Goal: Transaction & Acquisition: Purchase product/service

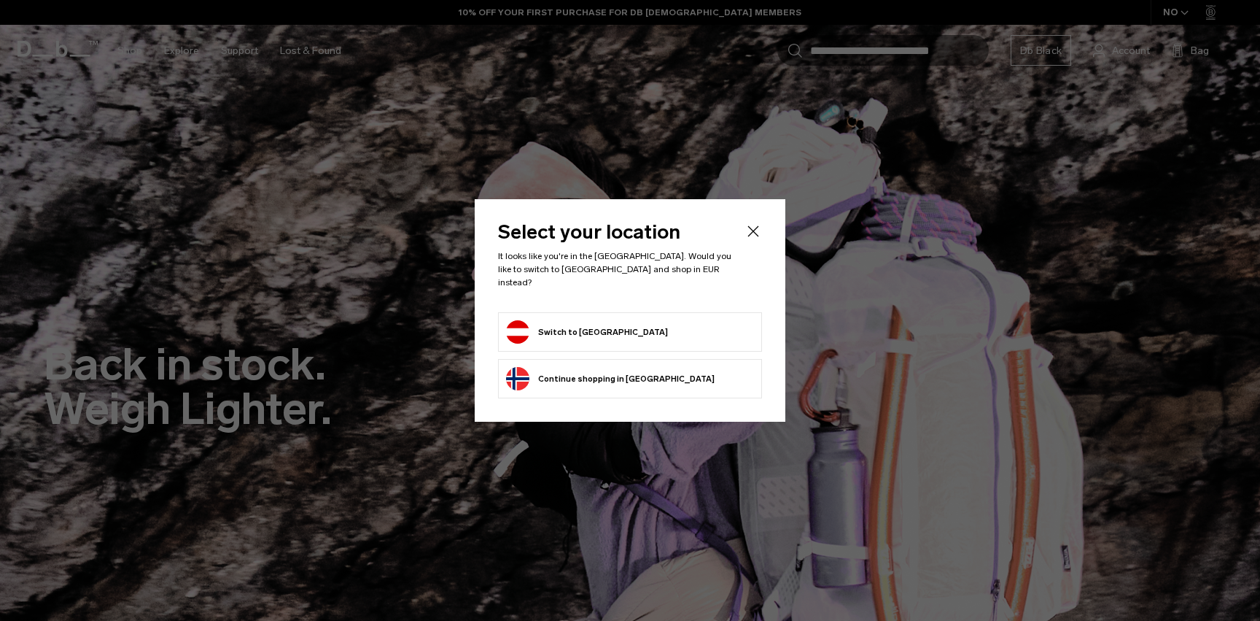
click at [621, 335] on form "Switch to Austria" at bounding box center [630, 331] width 248 height 23
click at [567, 326] on button "Switch to Austria" at bounding box center [587, 331] width 162 height 23
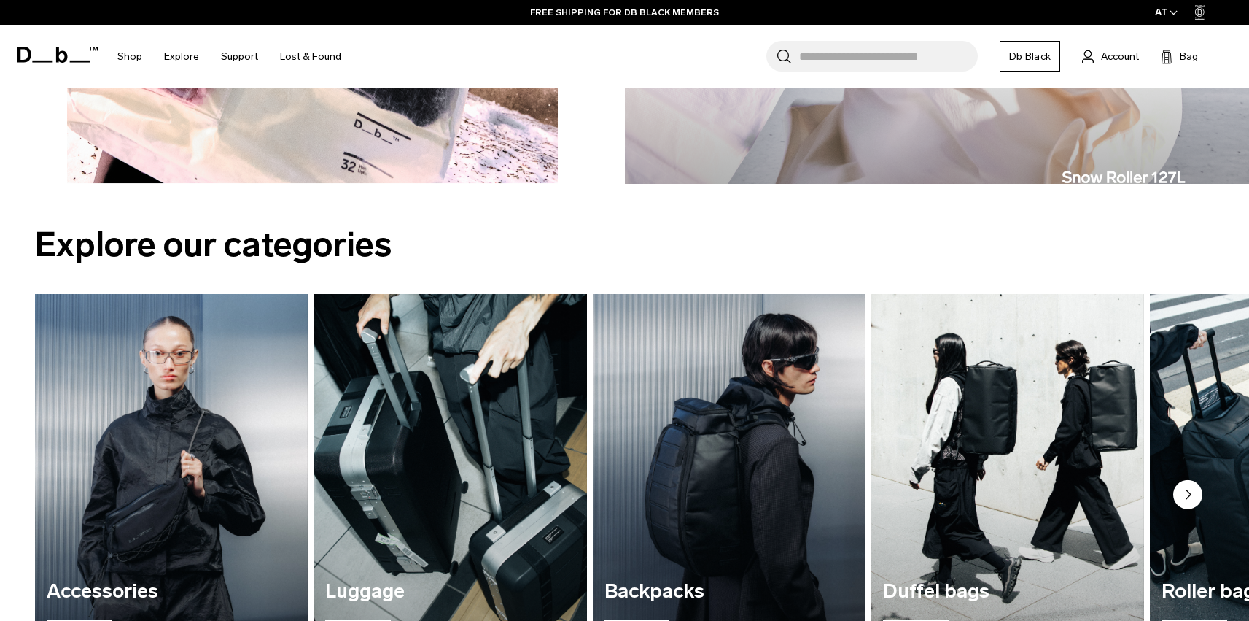
scroll to position [1911, 0]
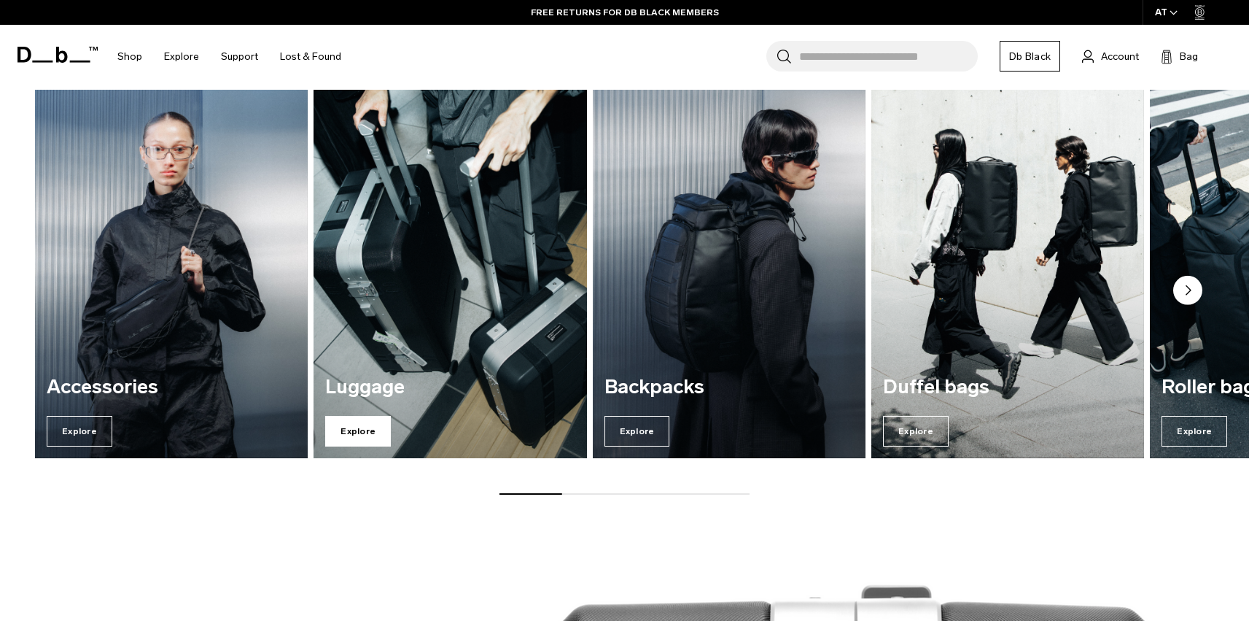
click at [369, 423] on span "Explore" at bounding box center [358, 431] width 66 height 31
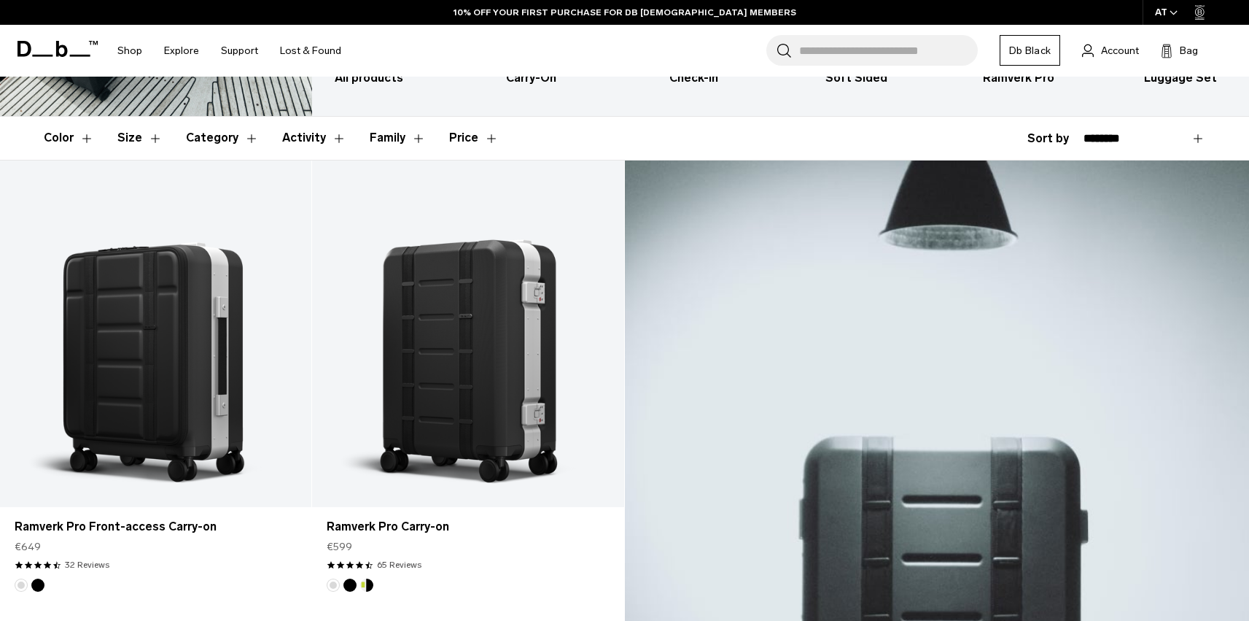
scroll to position [312, 0]
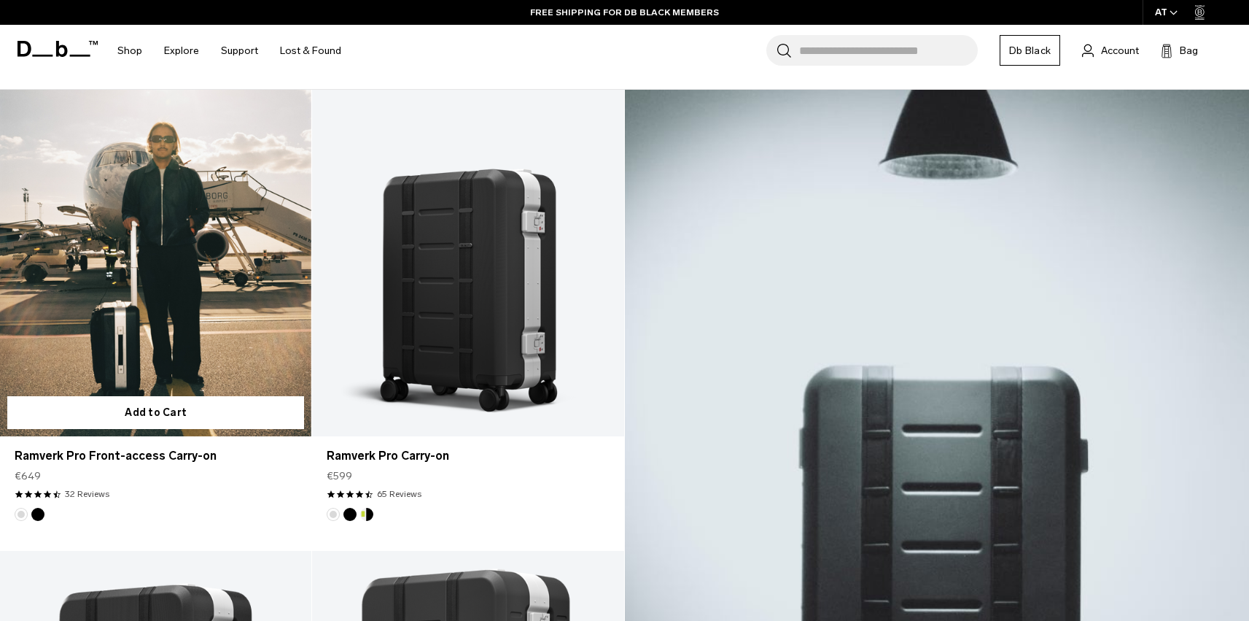
click at [154, 339] on link "Ramverk Pro Front-access Carry-on" at bounding box center [155, 263] width 311 height 346
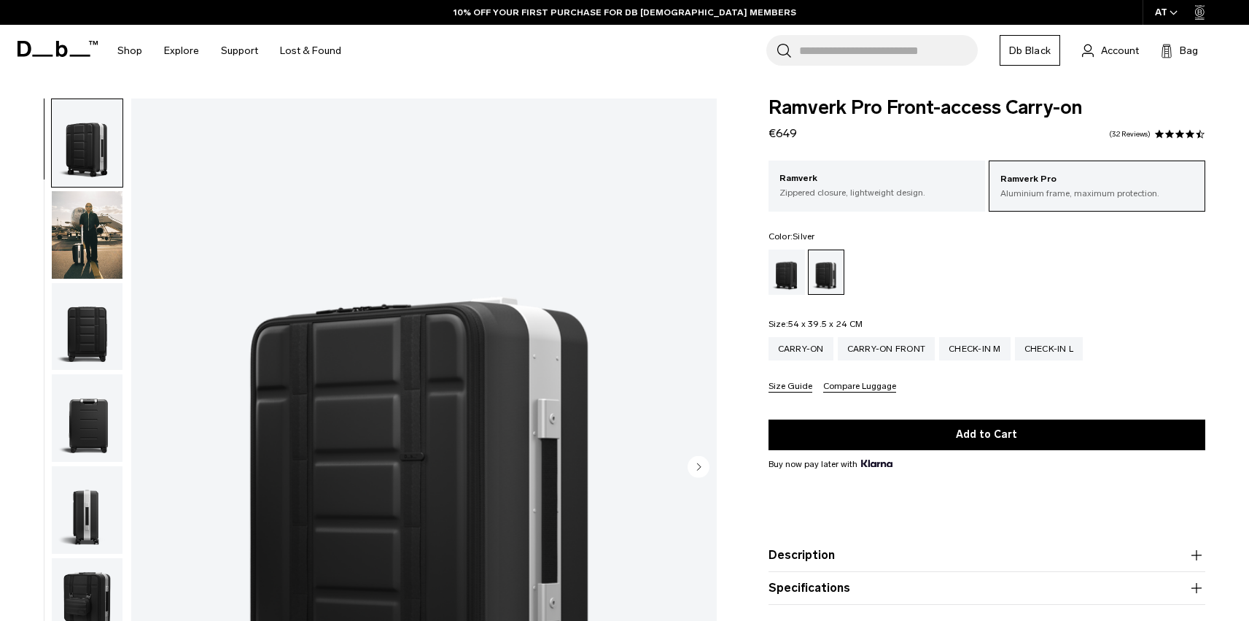
click at [98, 332] on img "button" at bounding box center [87, 327] width 71 height 88
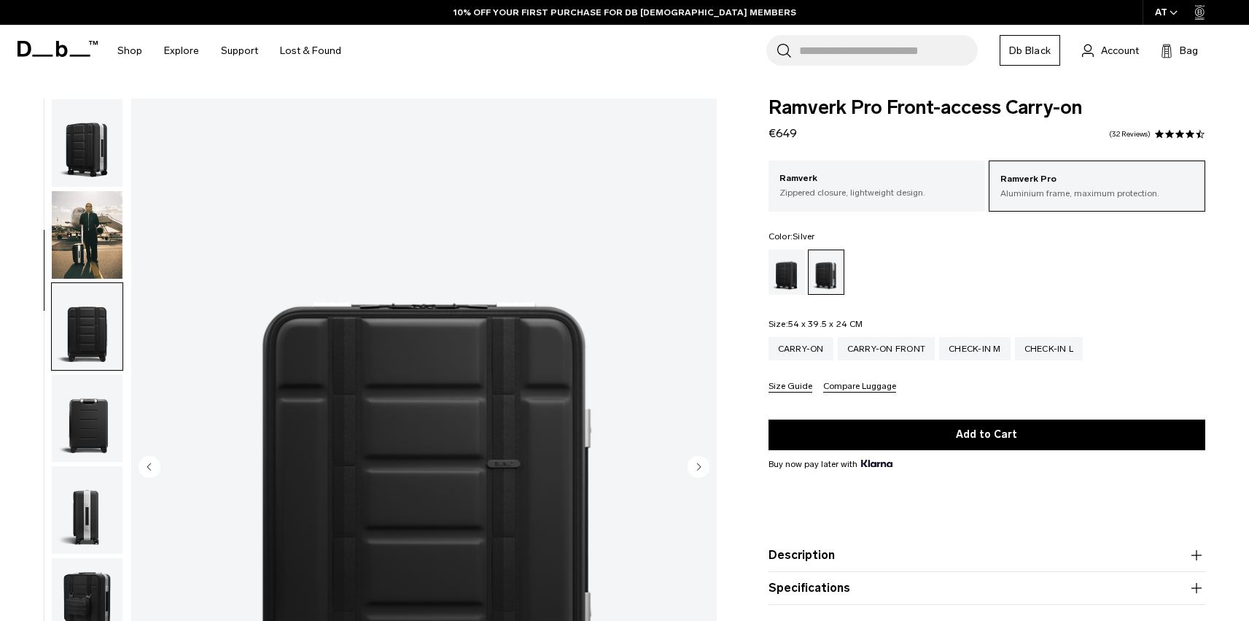
scroll to position [186, 0]
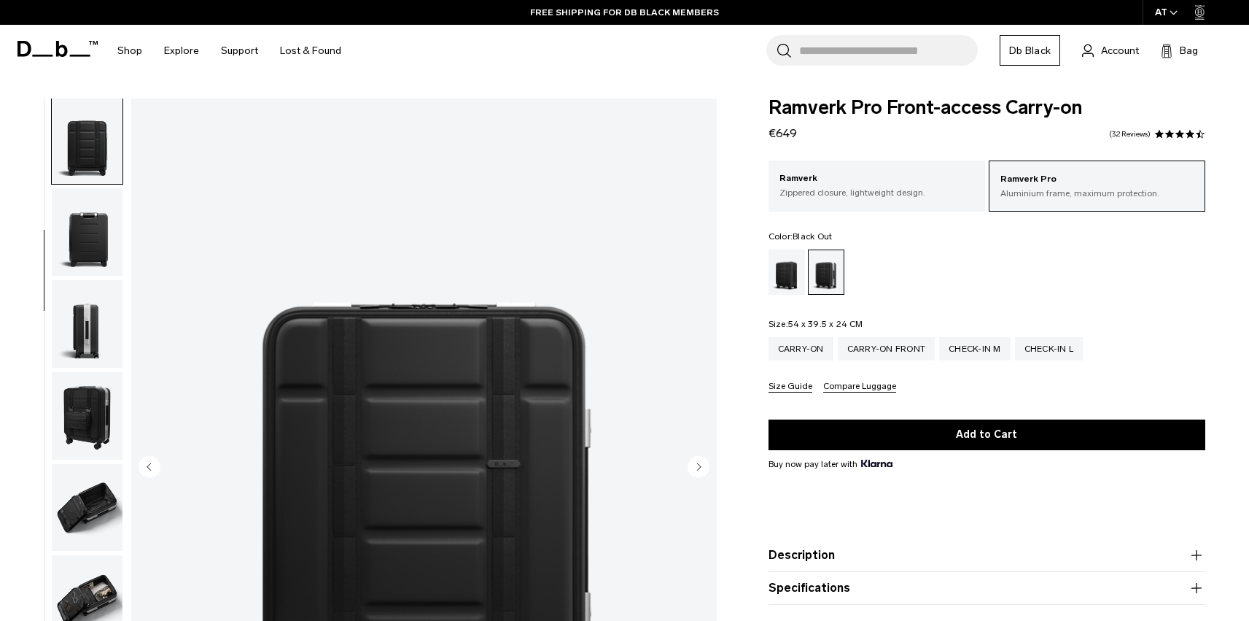
click at [793, 282] on div "Black Out" at bounding box center [787, 271] width 37 height 45
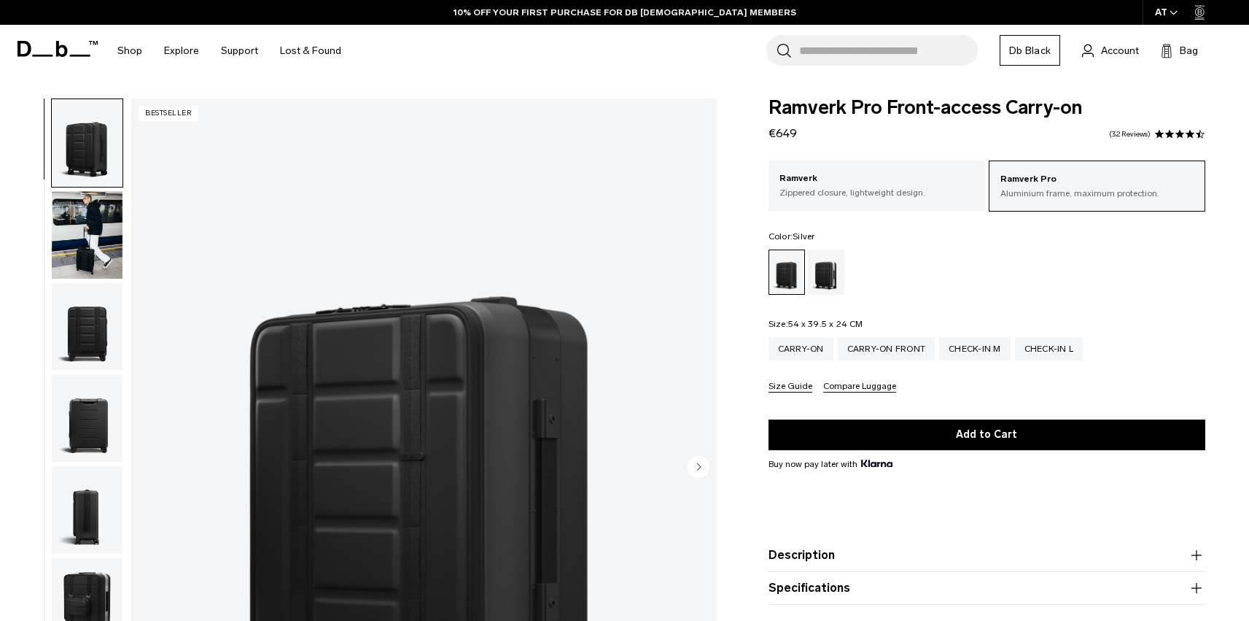
click at [826, 268] on div "Silver" at bounding box center [826, 271] width 37 height 45
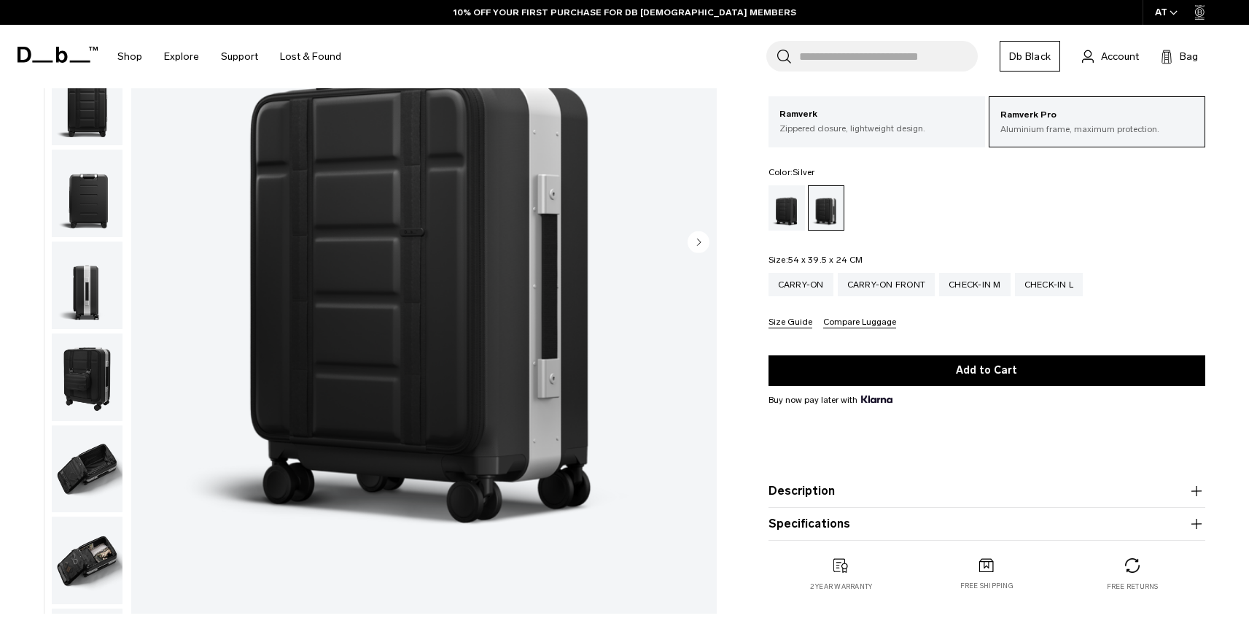
scroll to position [300, 0]
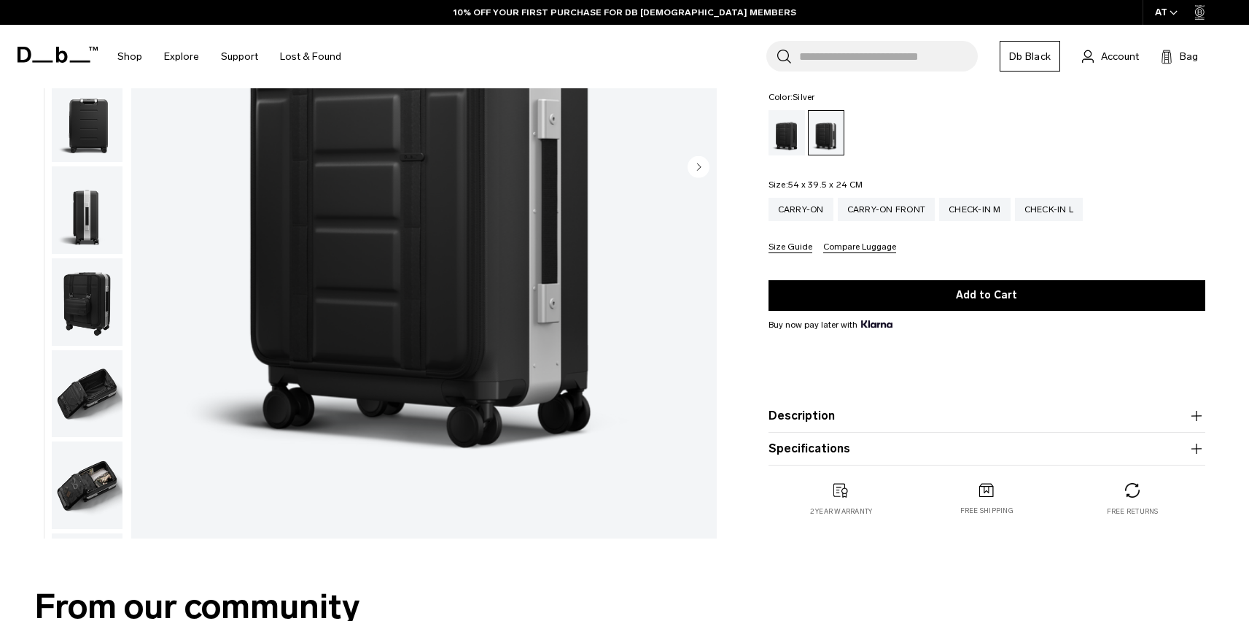
click at [86, 391] on img "button" at bounding box center [87, 394] width 71 height 88
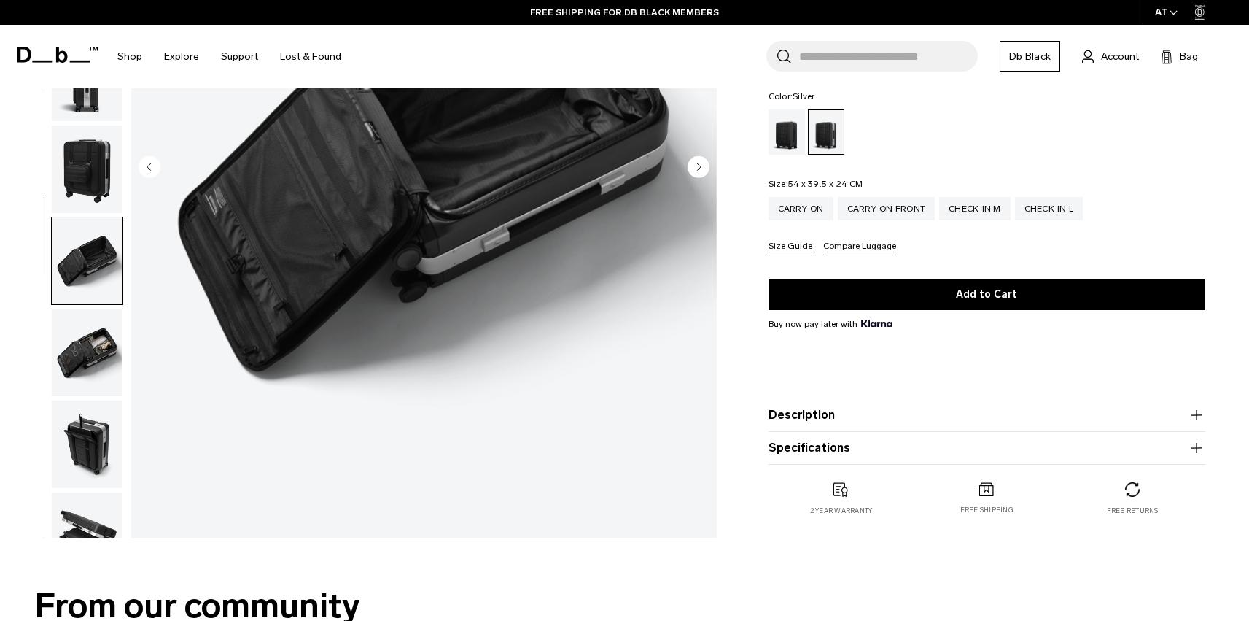
click at [89, 437] on img "button" at bounding box center [87, 444] width 71 height 88
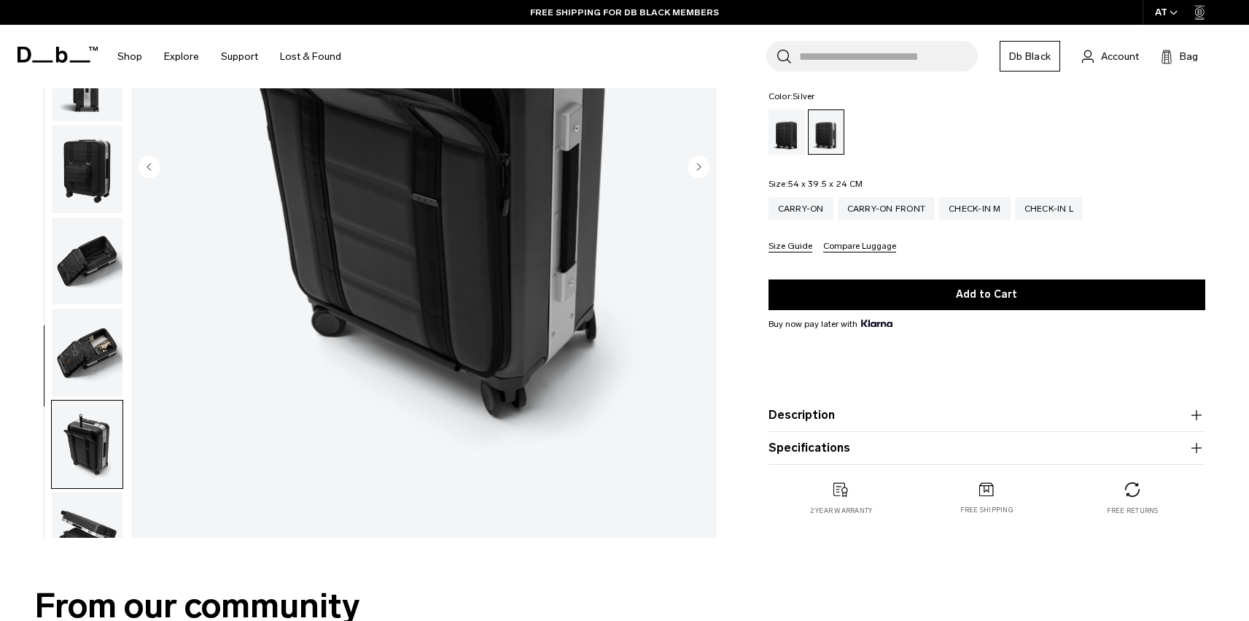
scroll to position [279, 0]
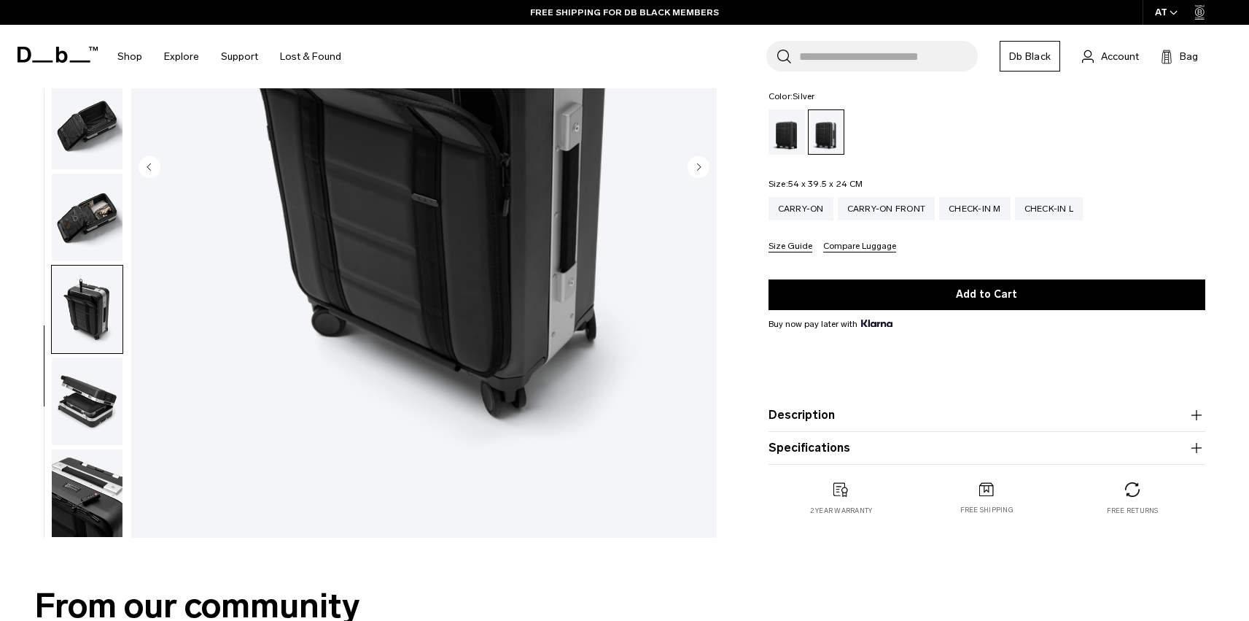
click at [89, 437] on img "button" at bounding box center [87, 401] width 71 height 88
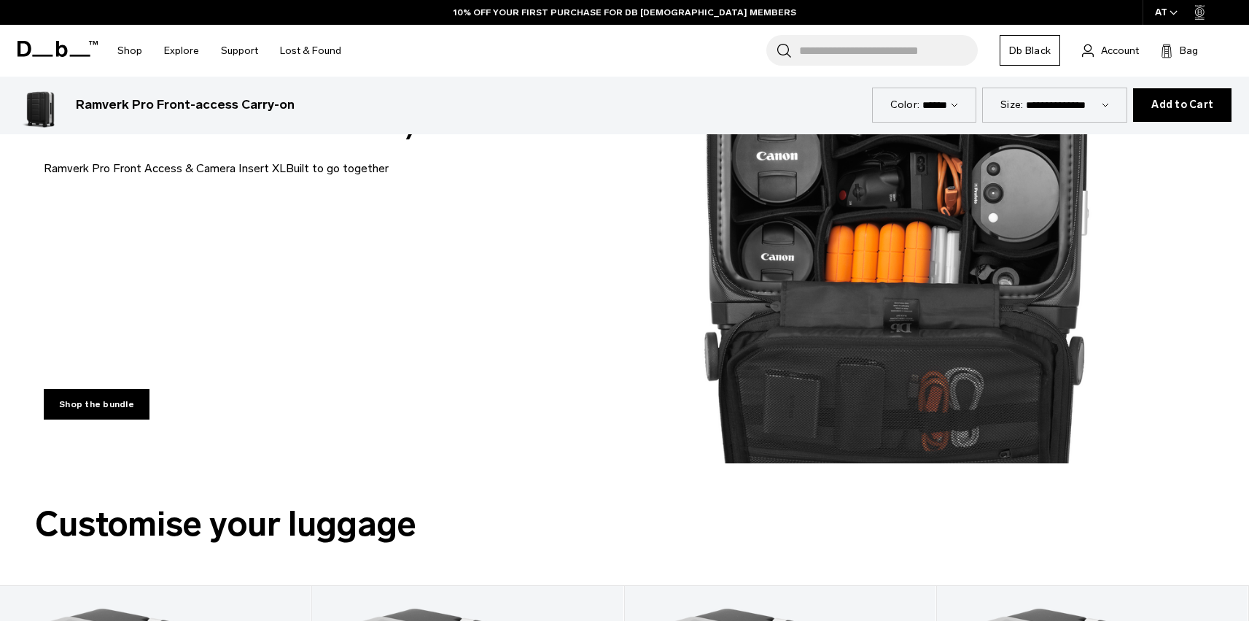
scroll to position [2820, 0]
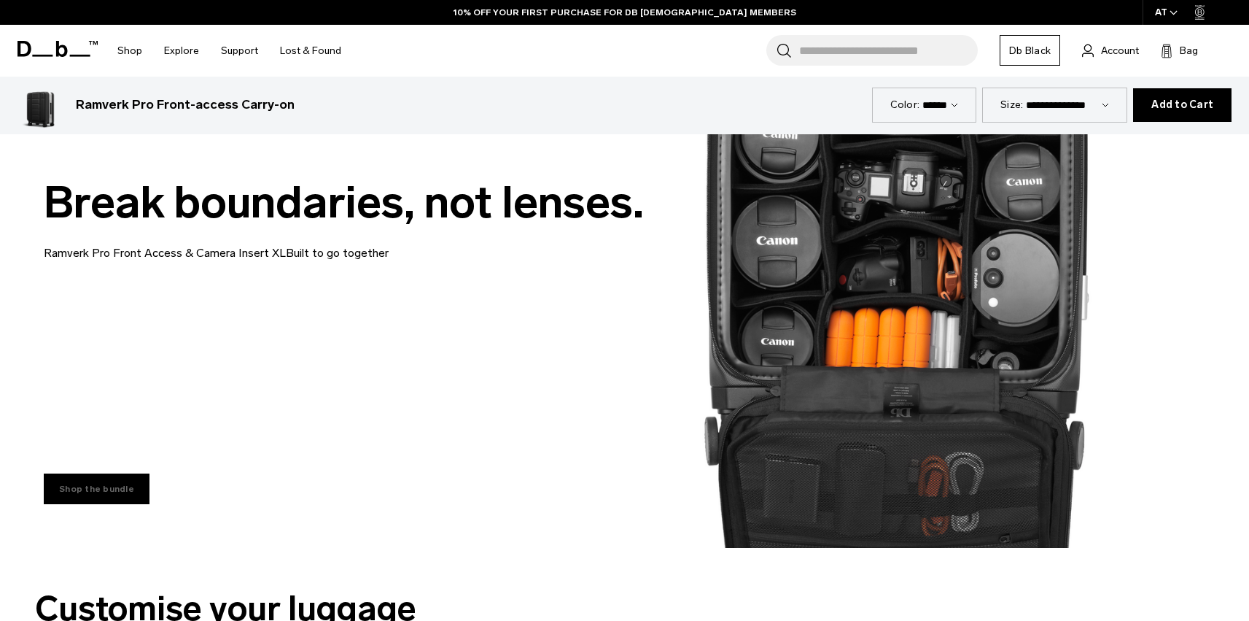
click at [123, 494] on link "Shop the bundle" at bounding box center [97, 488] width 106 height 31
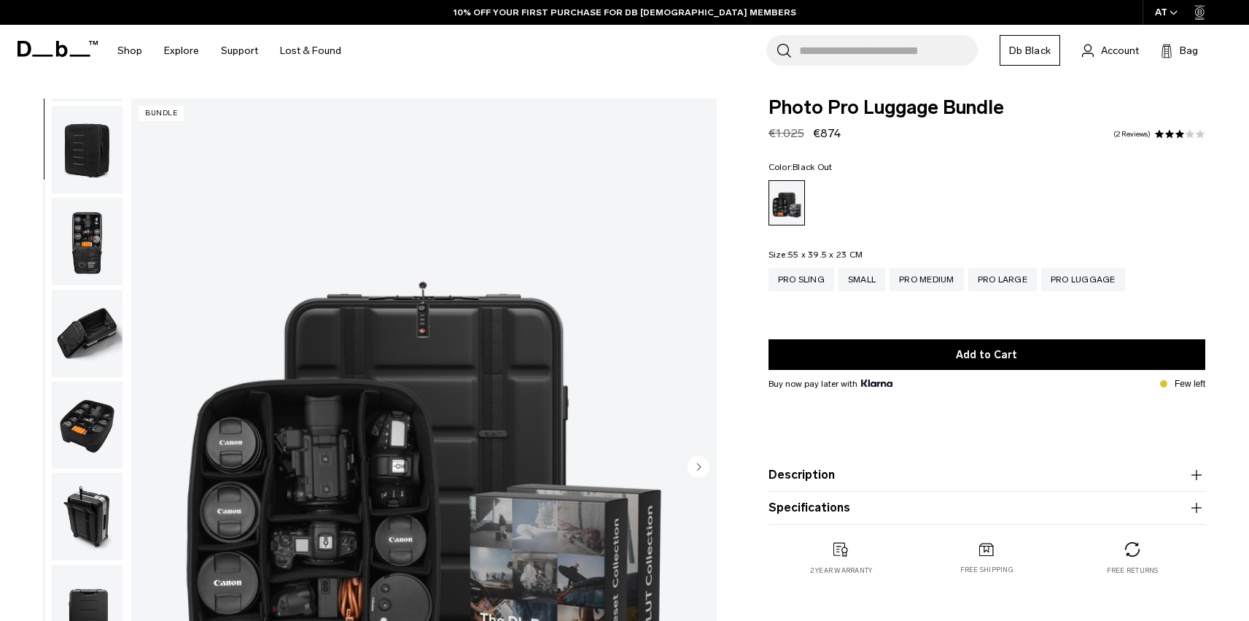
click at [75, 328] on img "button" at bounding box center [87, 333] width 71 height 88
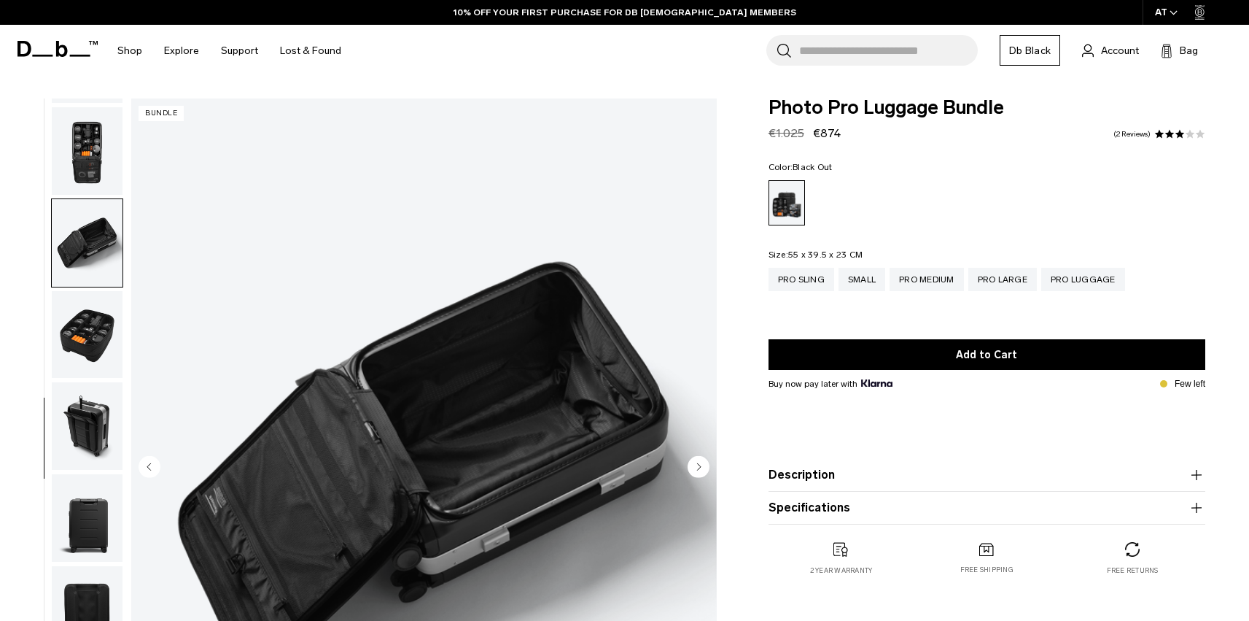
click at [76, 301] on img "button" at bounding box center [87, 335] width 71 height 88
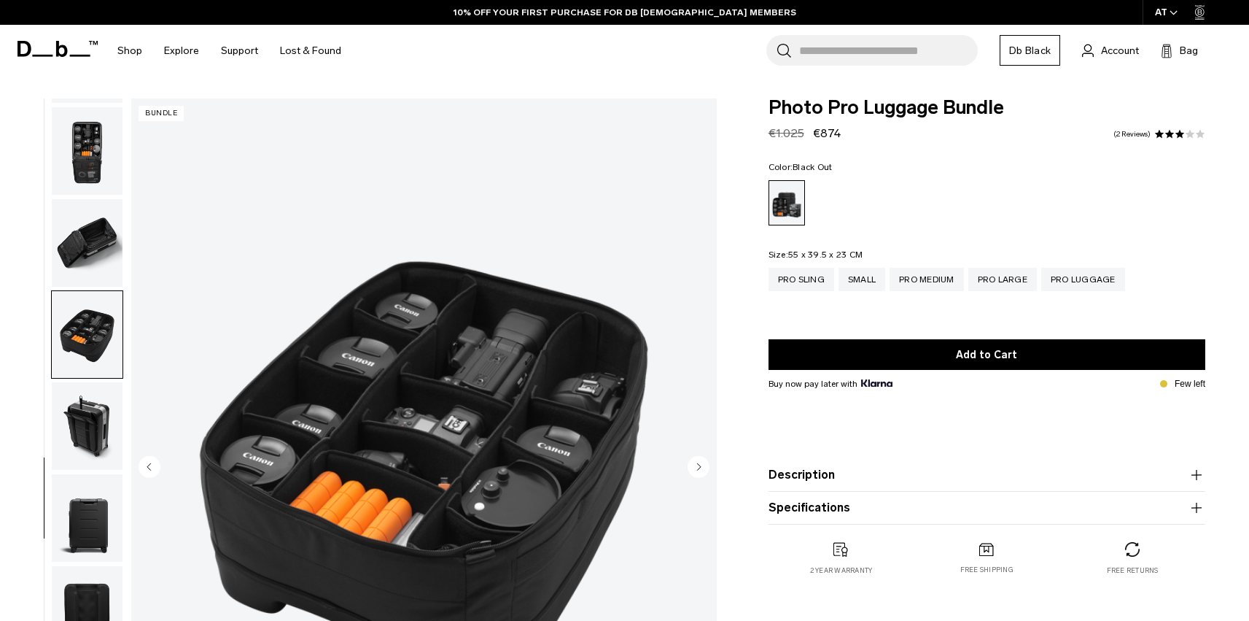
scroll to position [372, 0]
click at [74, 341] on img "button" at bounding box center [87, 335] width 71 height 88
click at [78, 422] on img "button" at bounding box center [87, 426] width 71 height 88
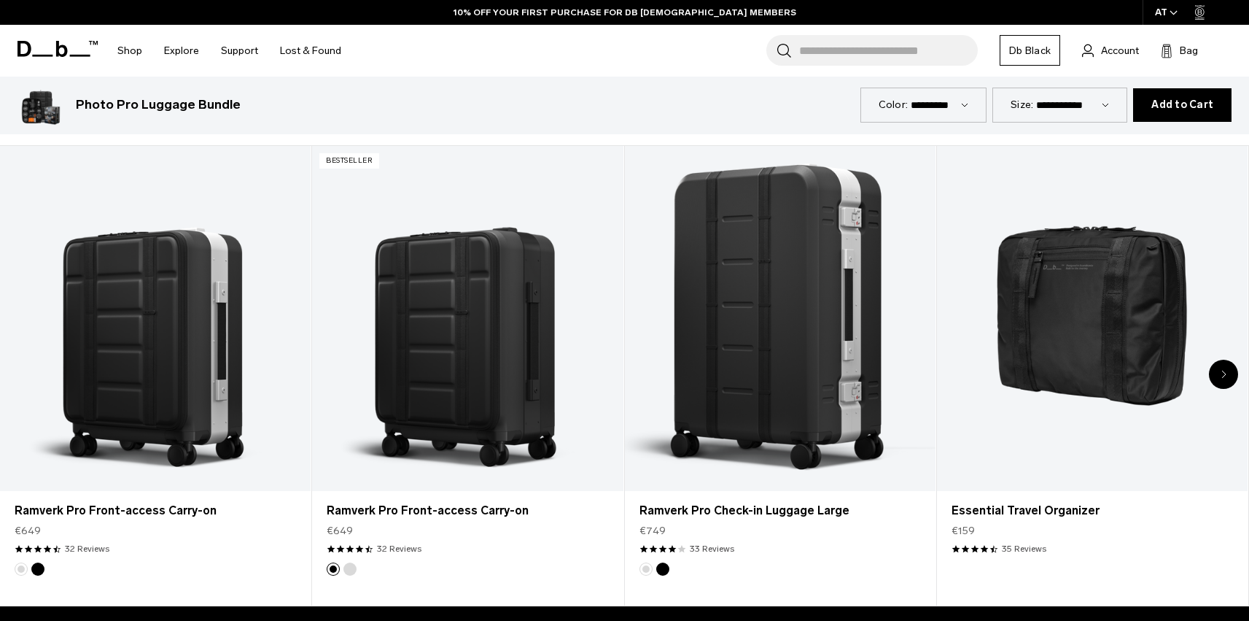
scroll to position [0, 0]
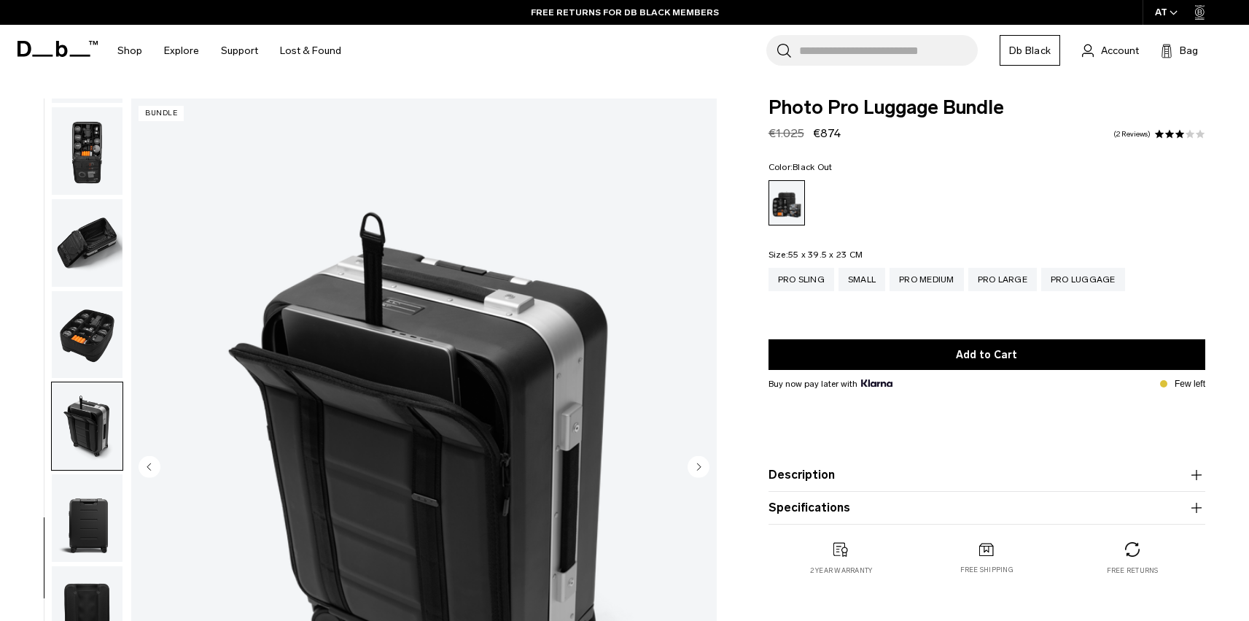
click at [96, 152] on img "button" at bounding box center [87, 151] width 71 height 88
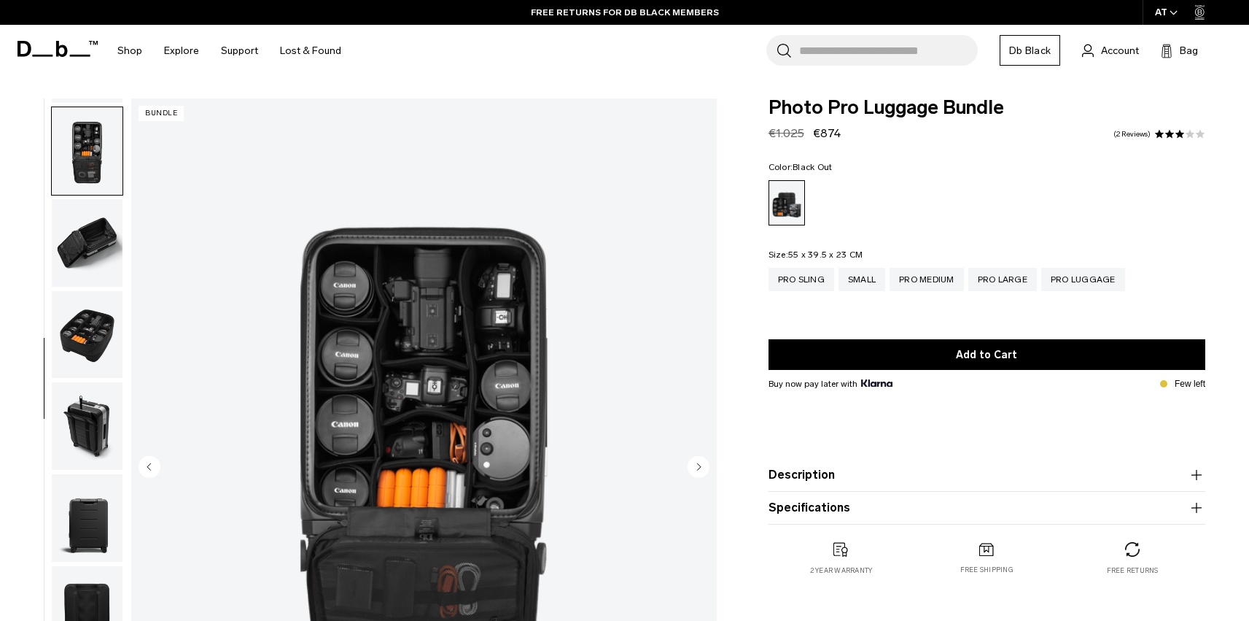
scroll to position [371, 0]
click at [83, 205] on img "button" at bounding box center [87, 243] width 71 height 88
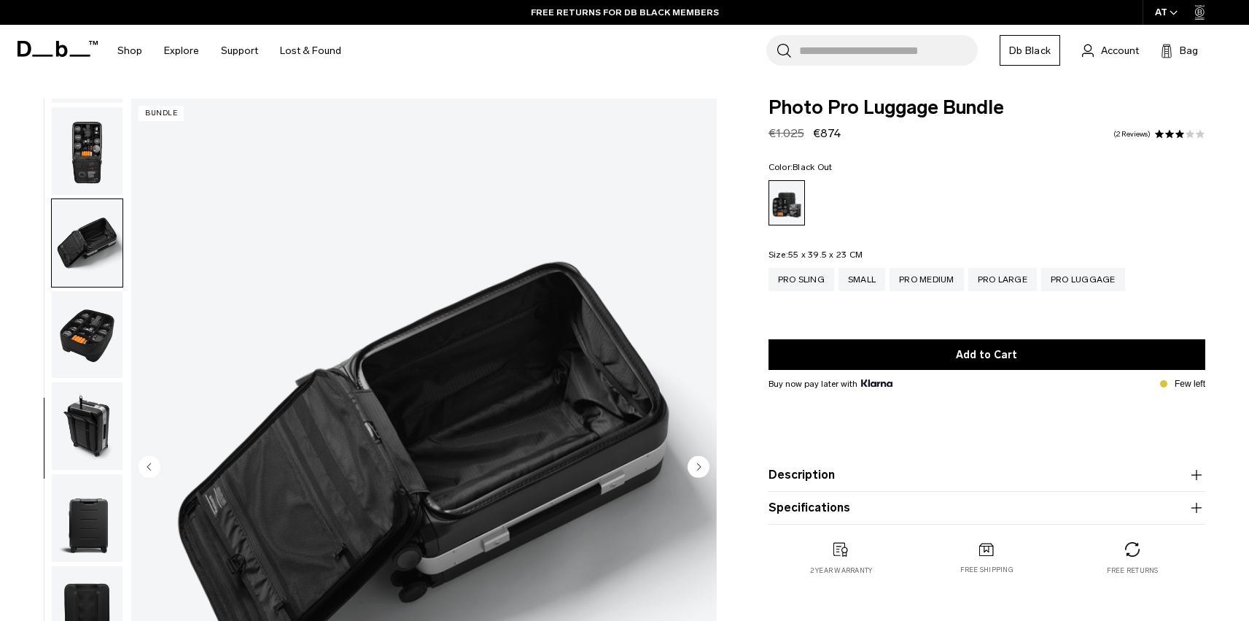
scroll to position [372, 0]
click at [66, 318] on img "button" at bounding box center [87, 335] width 71 height 88
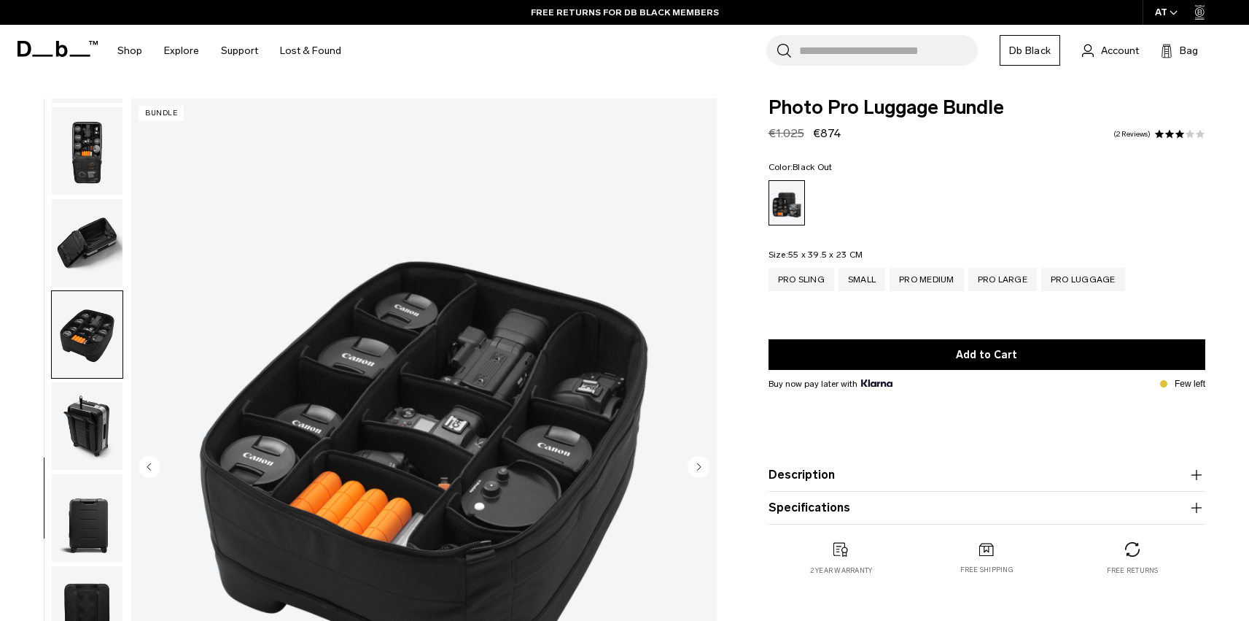
scroll to position [159, 0]
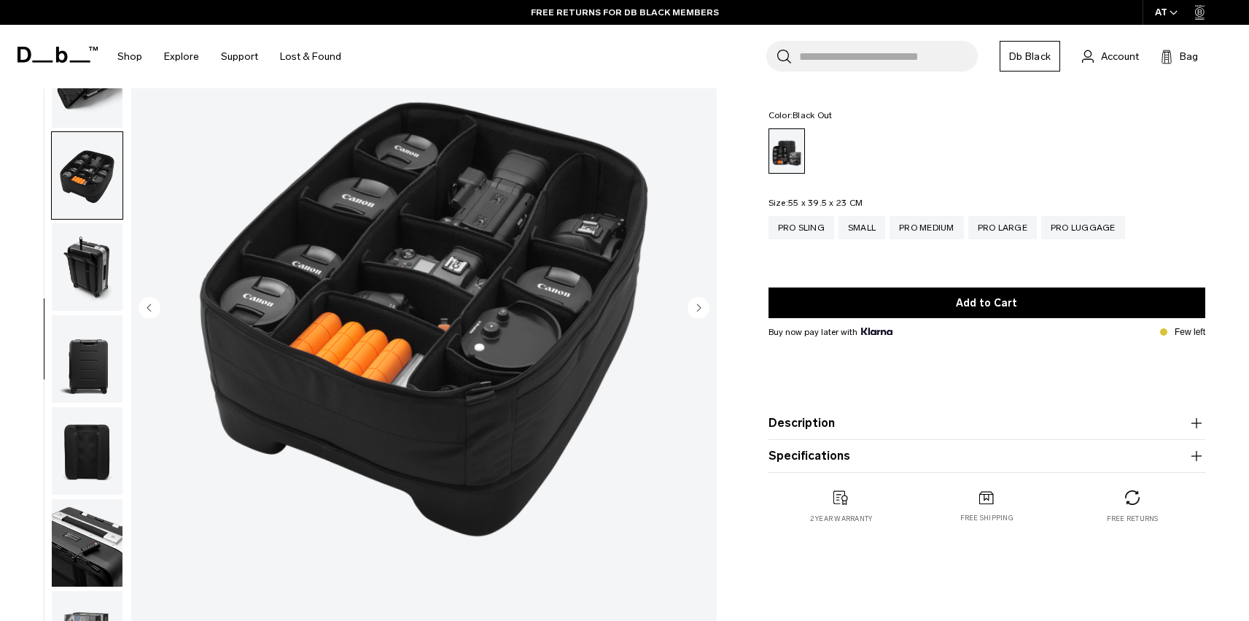
click at [70, 288] on img "button" at bounding box center [87, 267] width 71 height 88
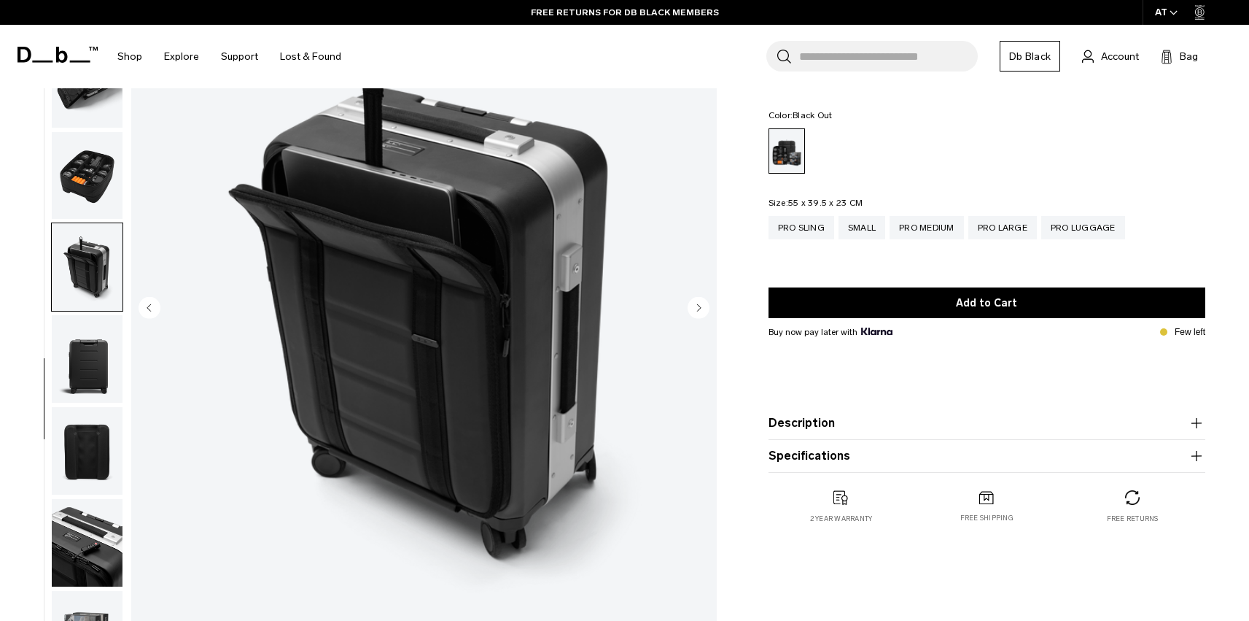
click at [82, 388] on img "button" at bounding box center [87, 359] width 71 height 88
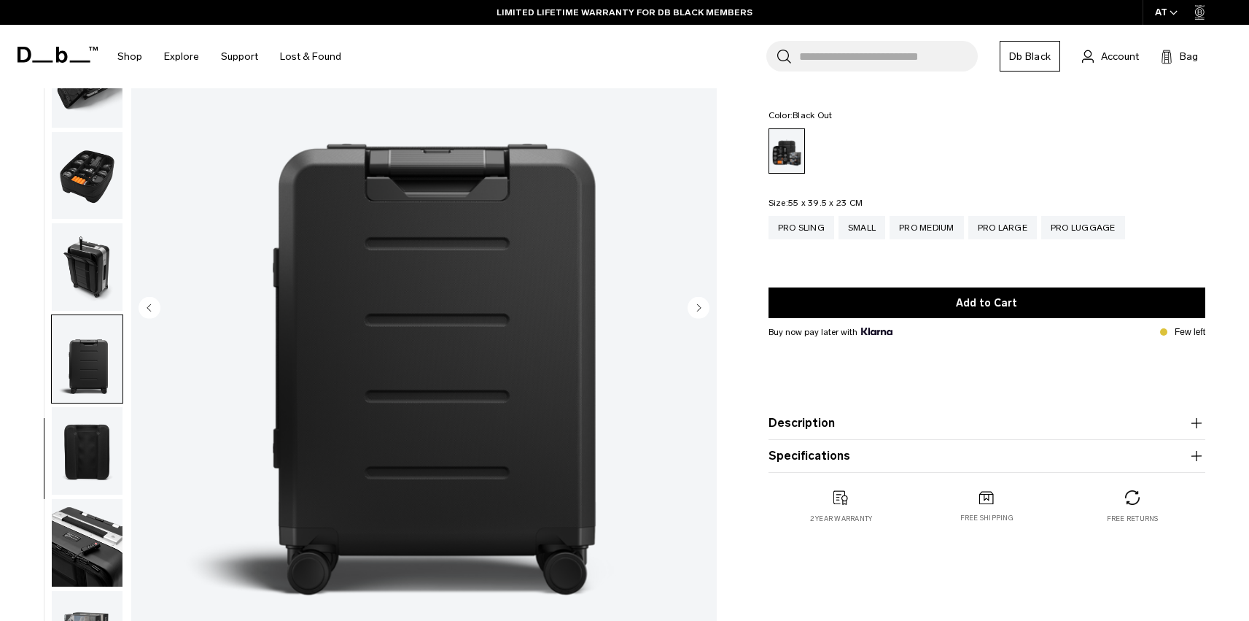
click at [92, 457] on img "button" at bounding box center [87, 451] width 71 height 88
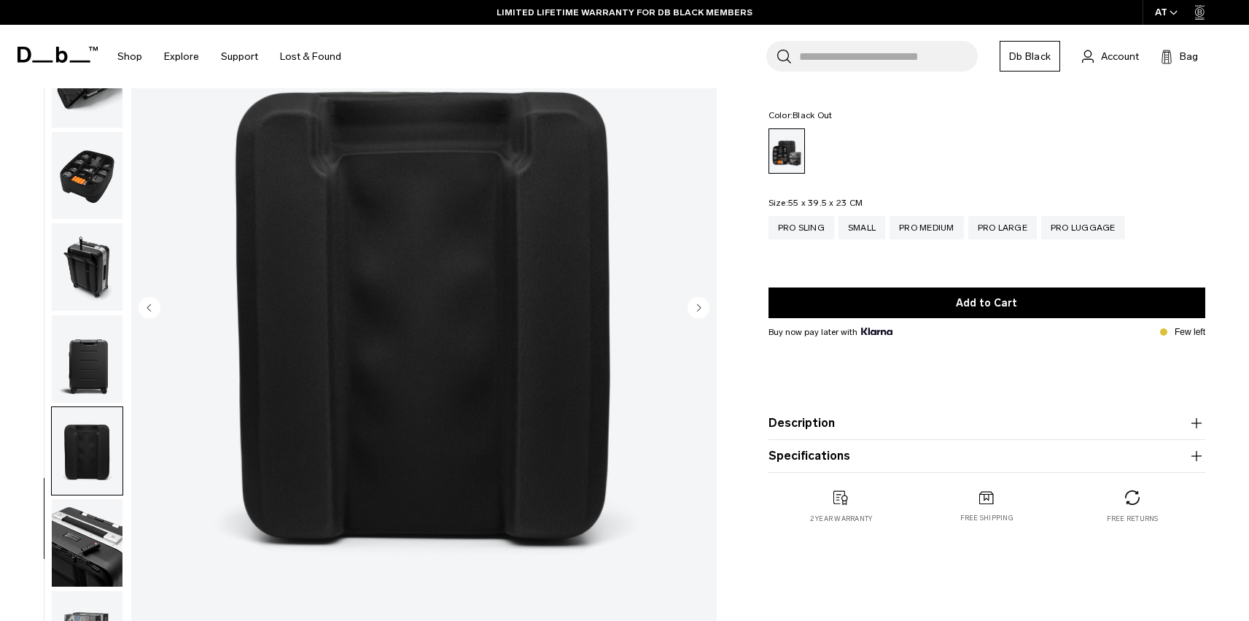
click at [85, 540] on img "button" at bounding box center [87, 543] width 71 height 88
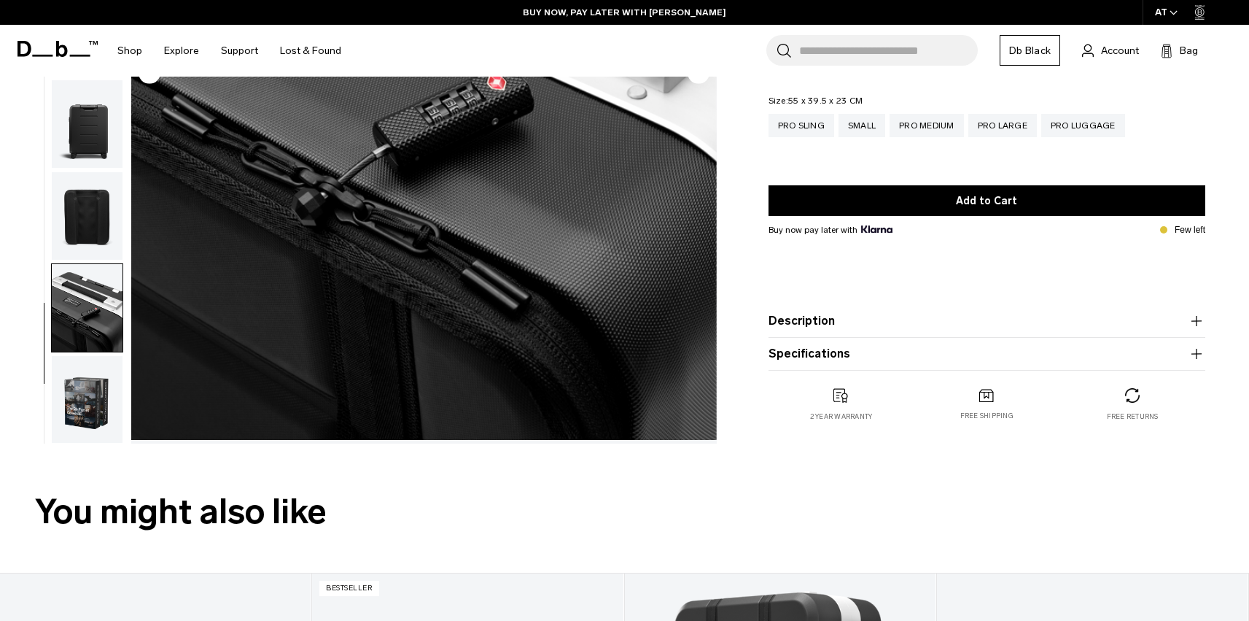
scroll to position [0, 0]
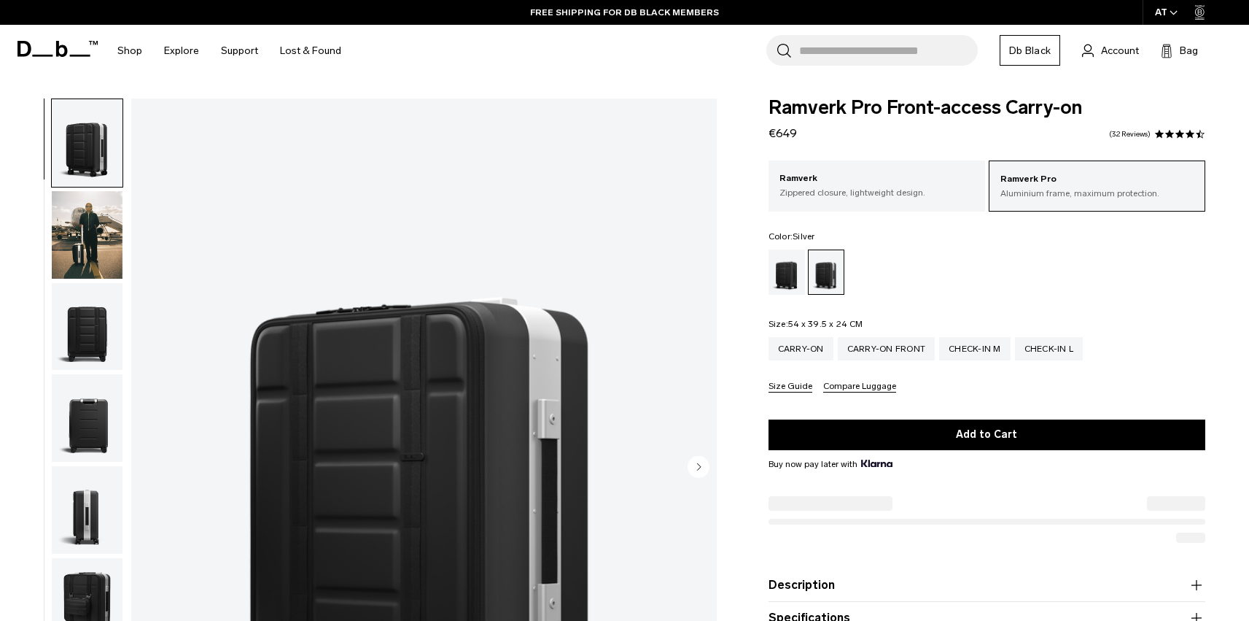
click at [86, 260] on img "button" at bounding box center [87, 235] width 71 height 88
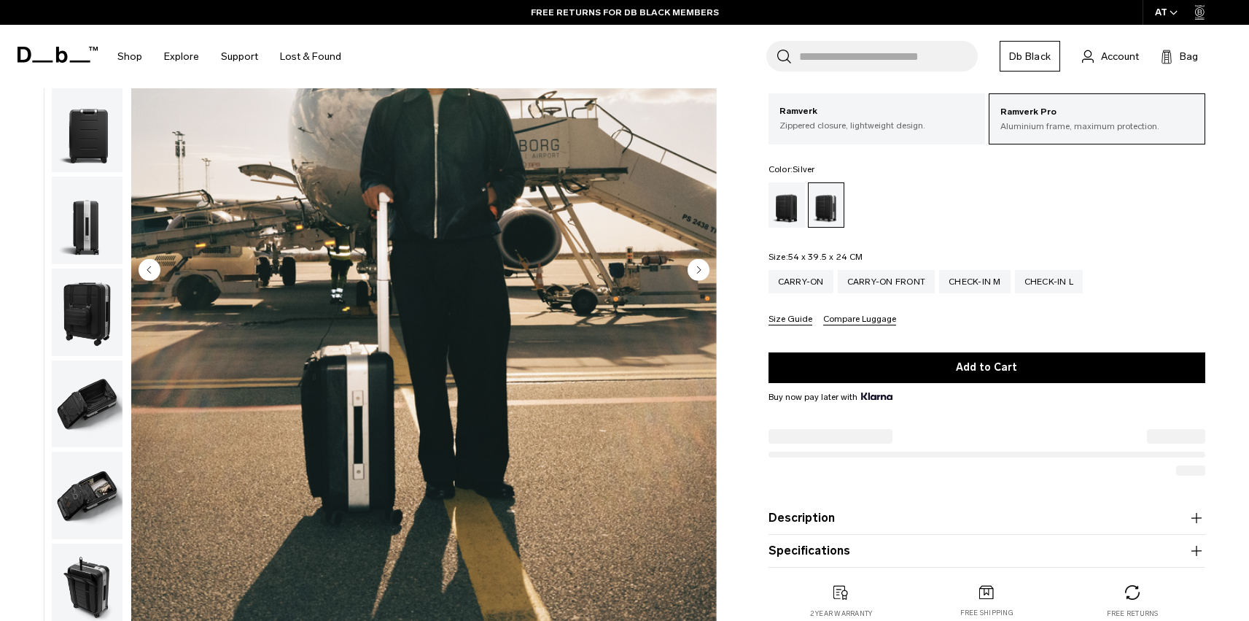
scroll to position [178, 0]
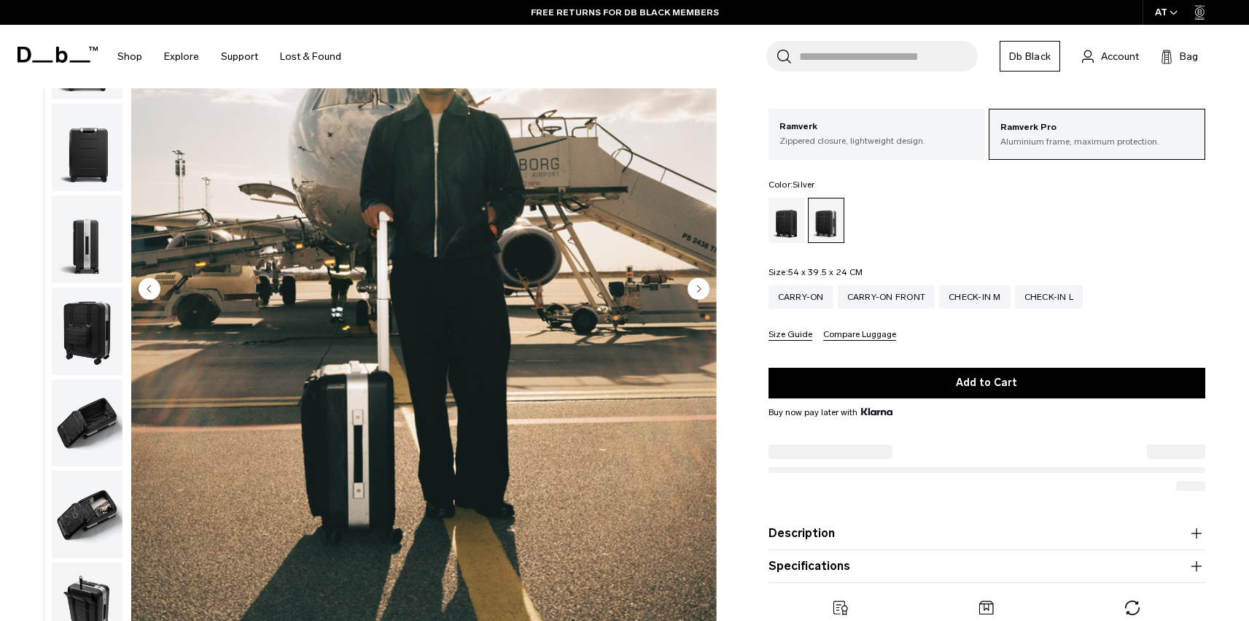
click at [89, 272] on img "button" at bounding box center [87, 239] width 71 height 88
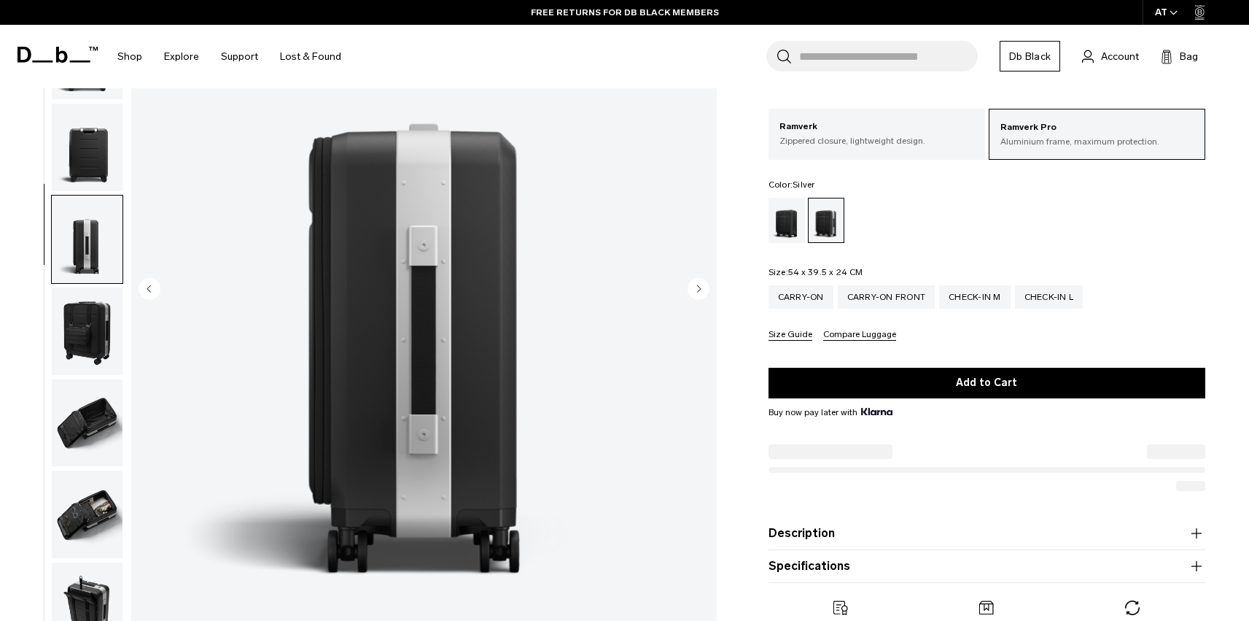
scroll to position [279, 0]
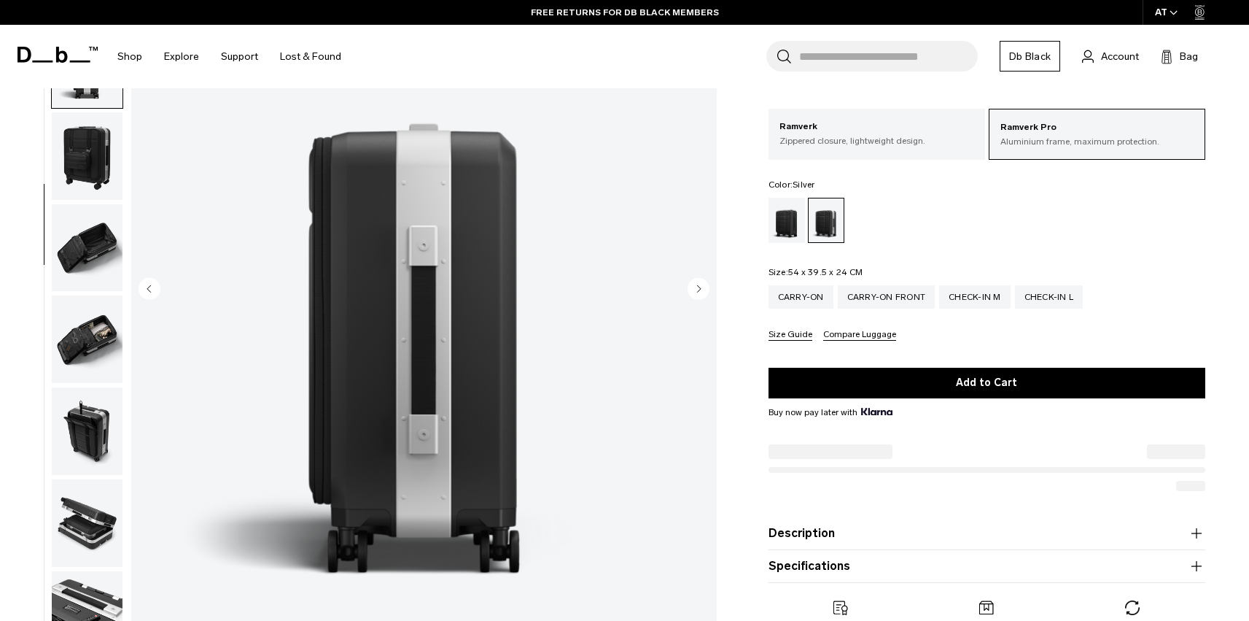
click at [82, 257] on img "button" at bounding box center [87, 248] width 71 height 88
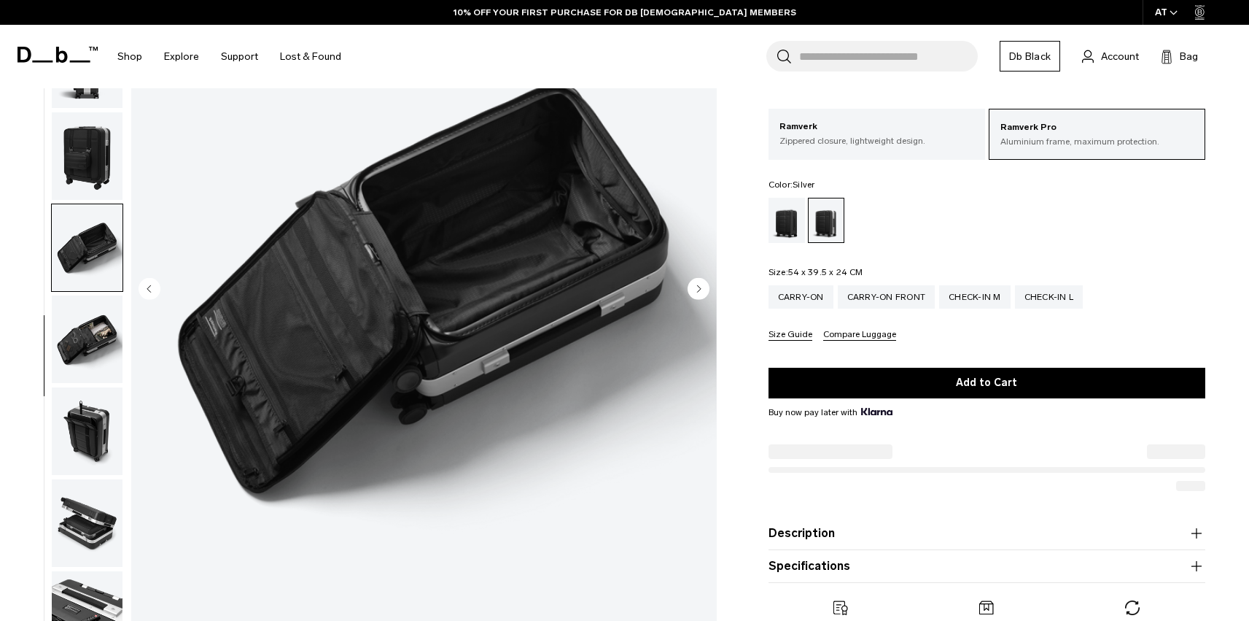
click at [106, 174] on img "button" at bounding box center [87, 156] width 71 height 88
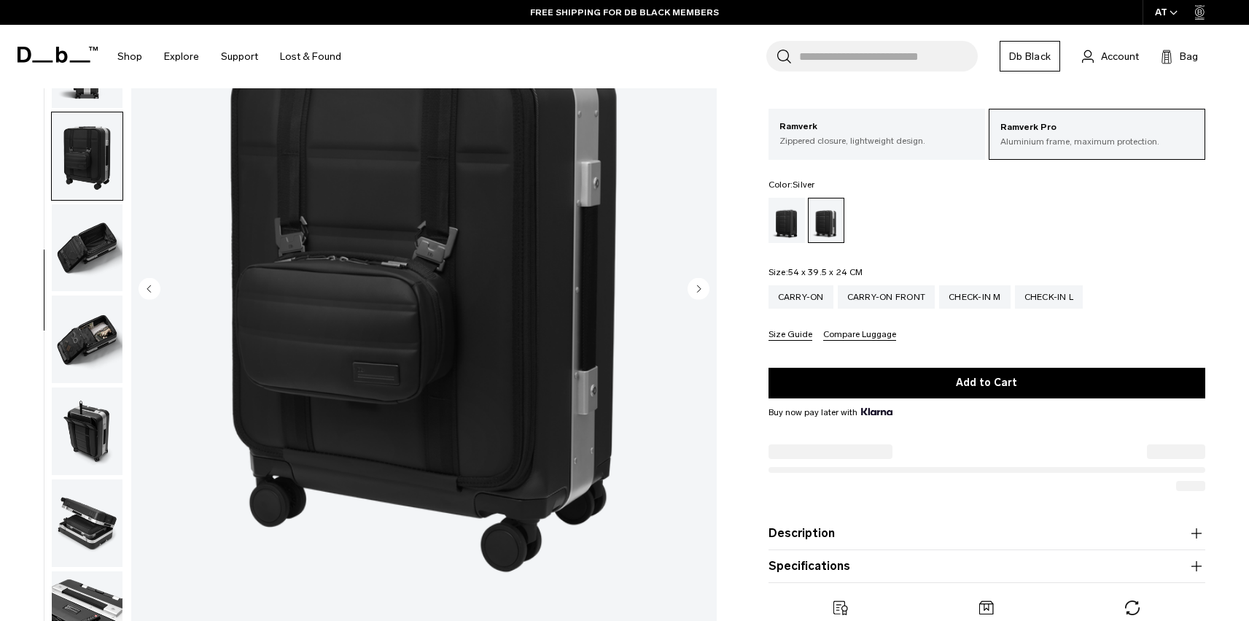
click at [93, 238] on img "button" at bounding box center [87, 248] width 71 height 88
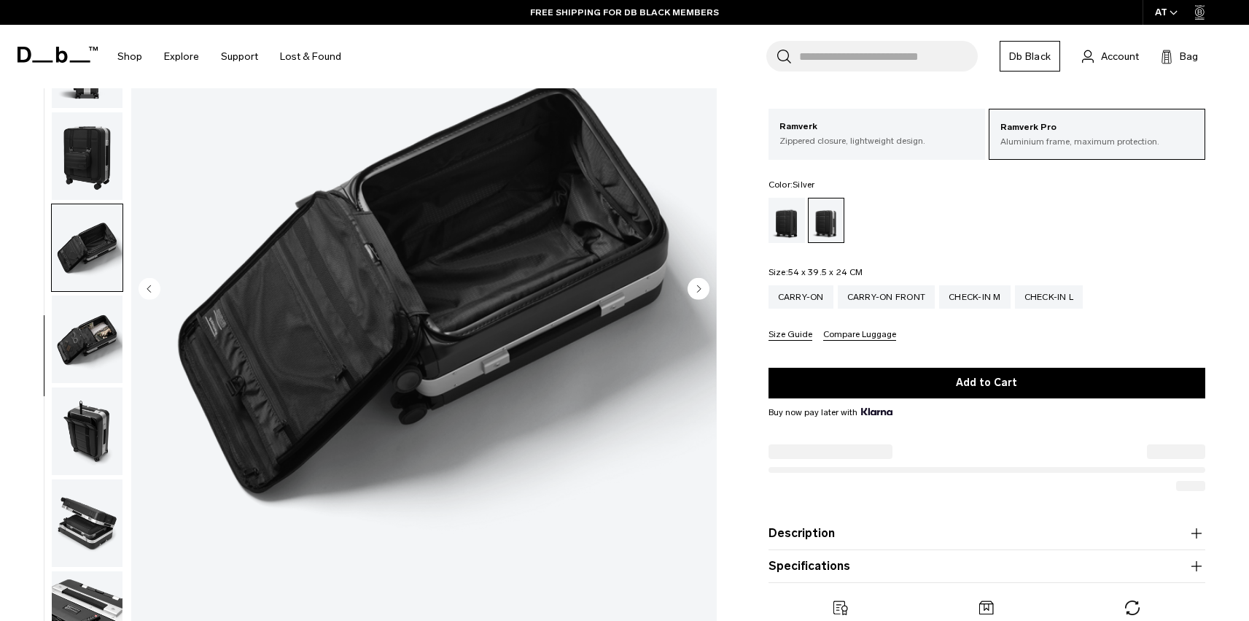
click at [91, 398] on img "button" at bounding box center [87, 431] width 71 height 88
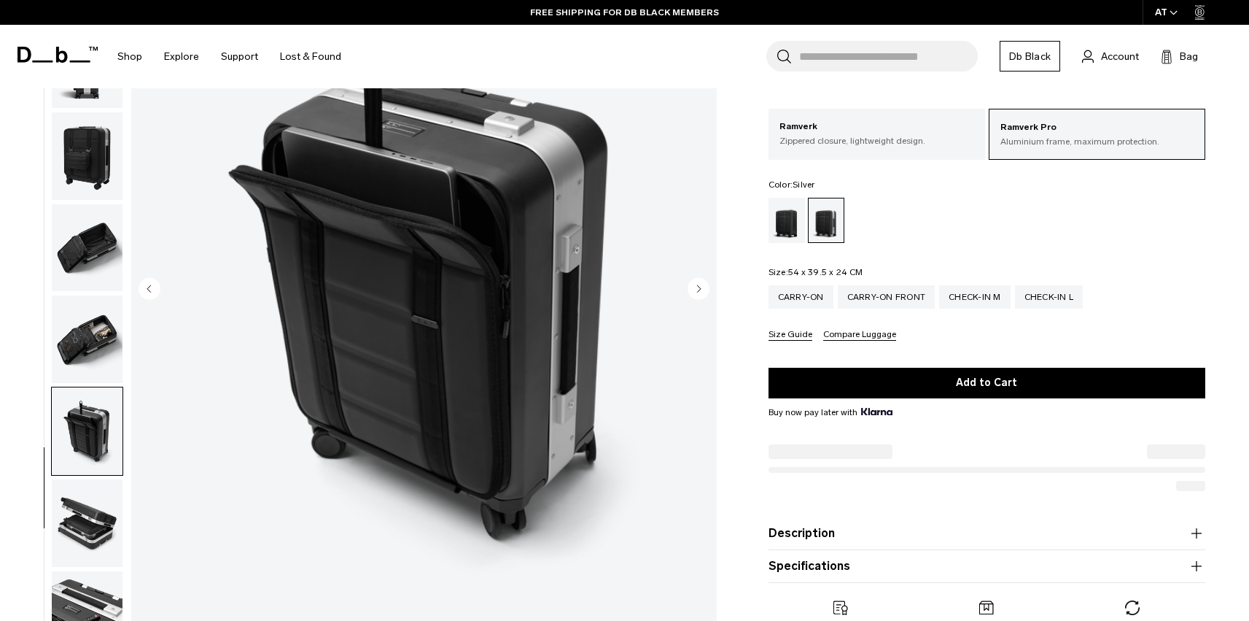
click at [105, 341] on img "button" at bounding box center [87, 339] width 71 height 88
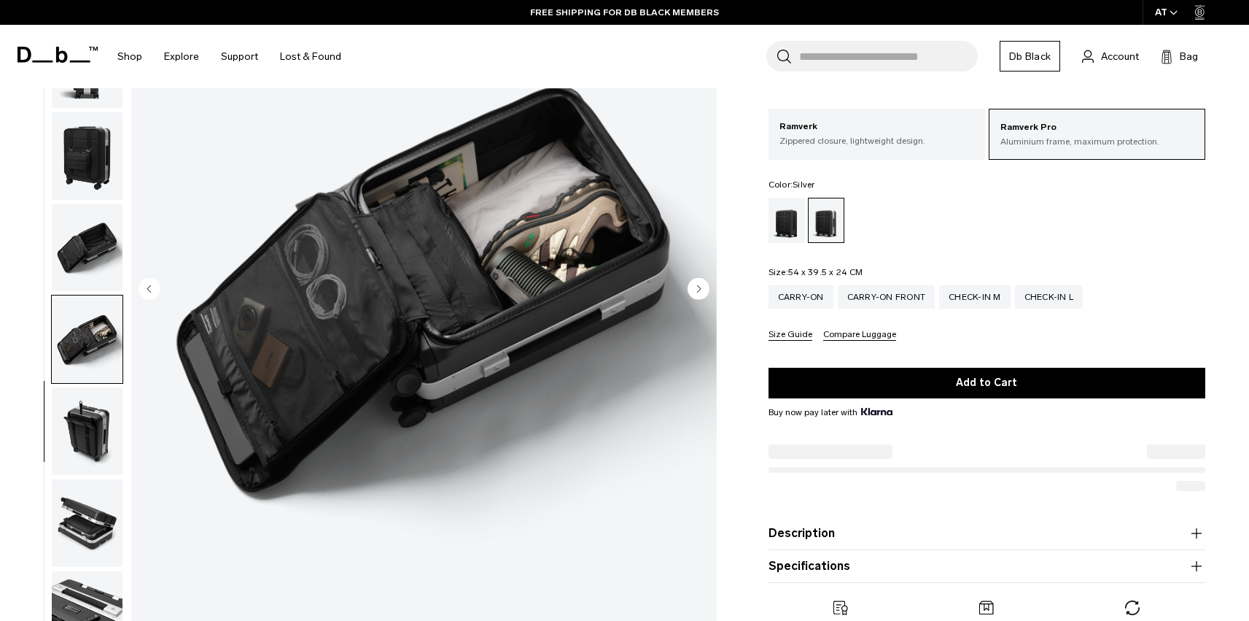
click at [86, 526] on img "button" at bounding box center [87, 523] width 71 height 88
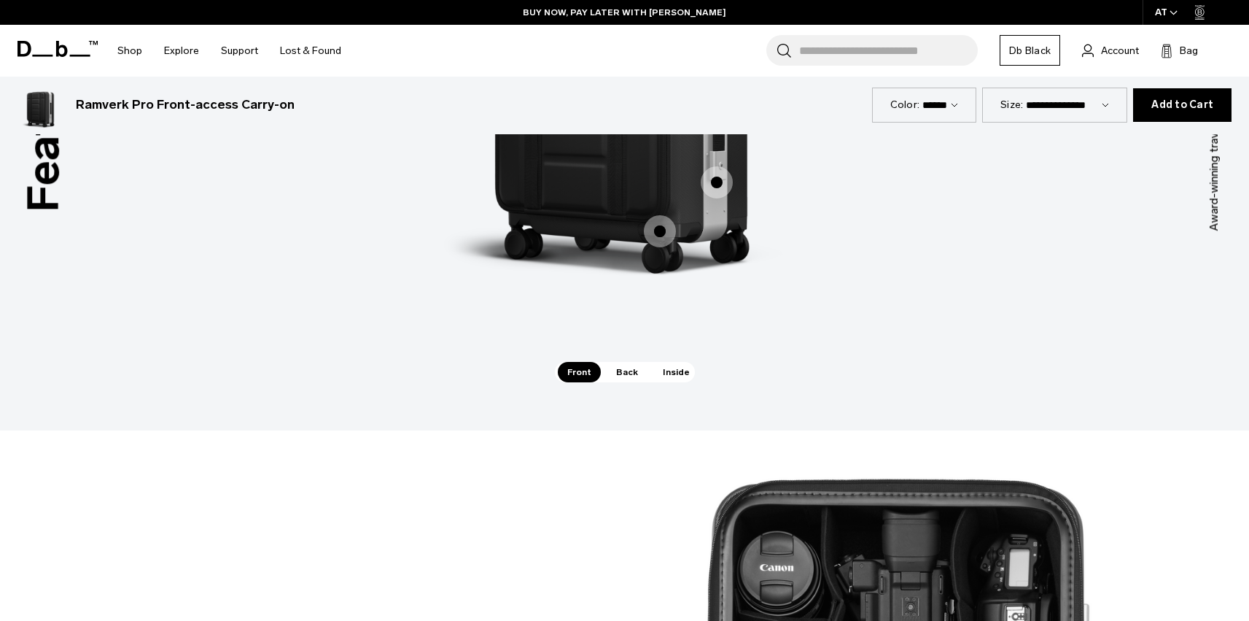
scroll to position [2103, 0]
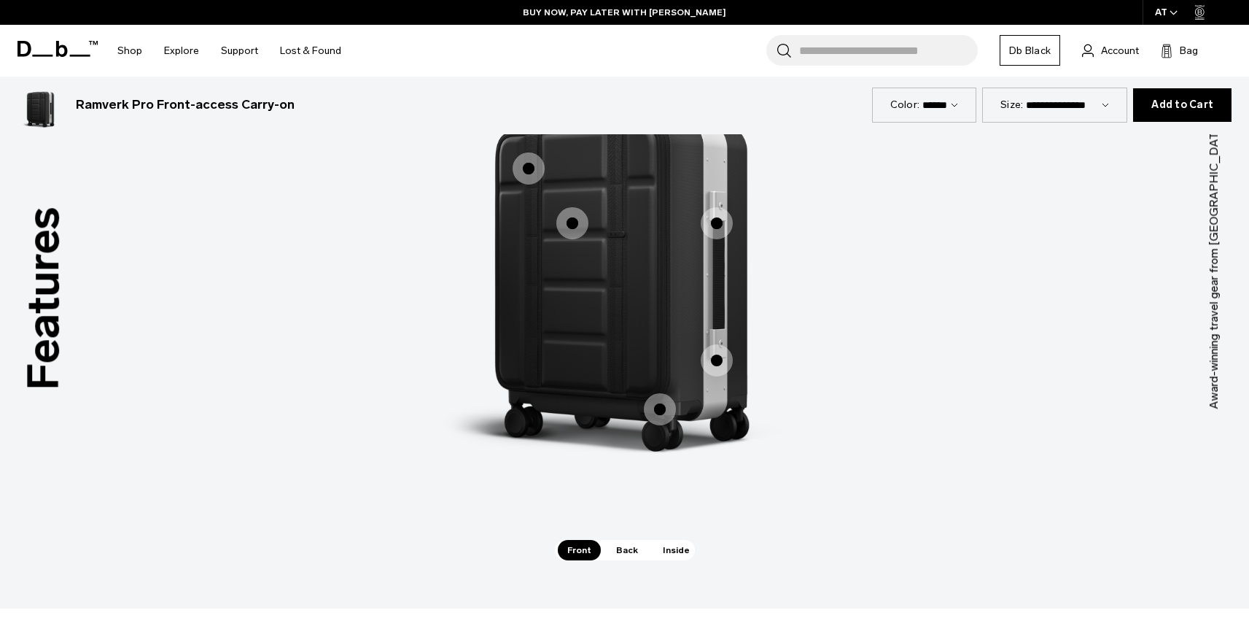
click at [632, 553] on span "Back" at bounding box center [627, 550] width 41 height 20
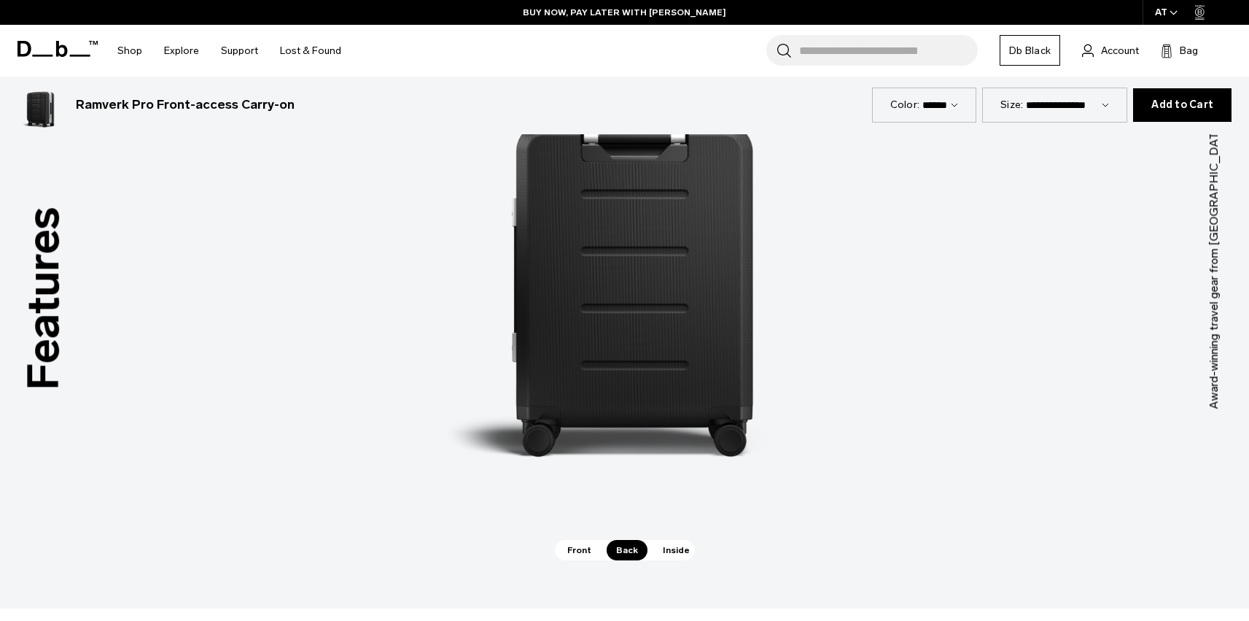
scroll to position [2055, 0]
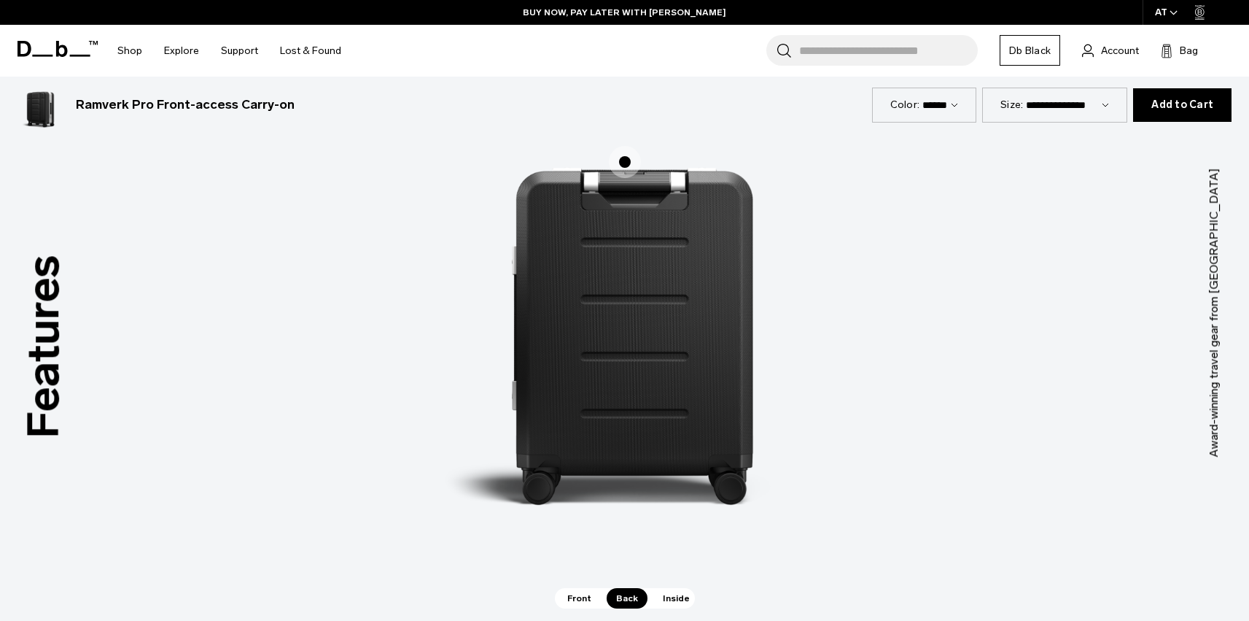
click at [656, 593] on span "Inside" at bounding box center [676, 598] width 46 height 20
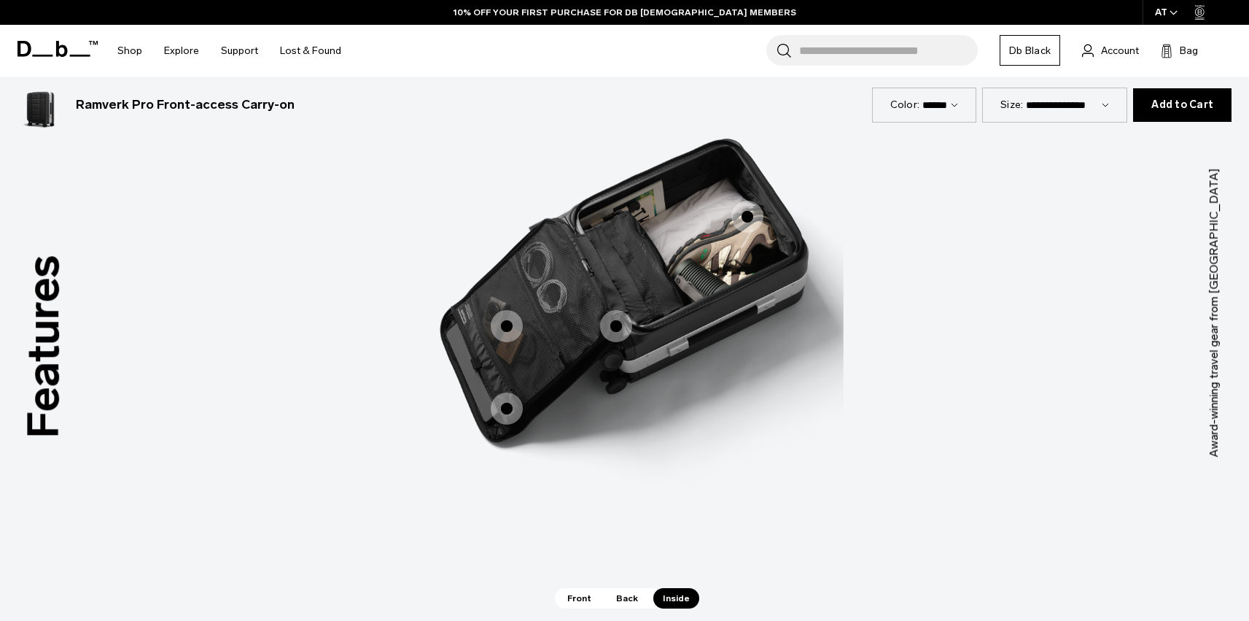
click at [615, 332] on span "3 / 3" at bounding box center [616, 326] width 32 height 32
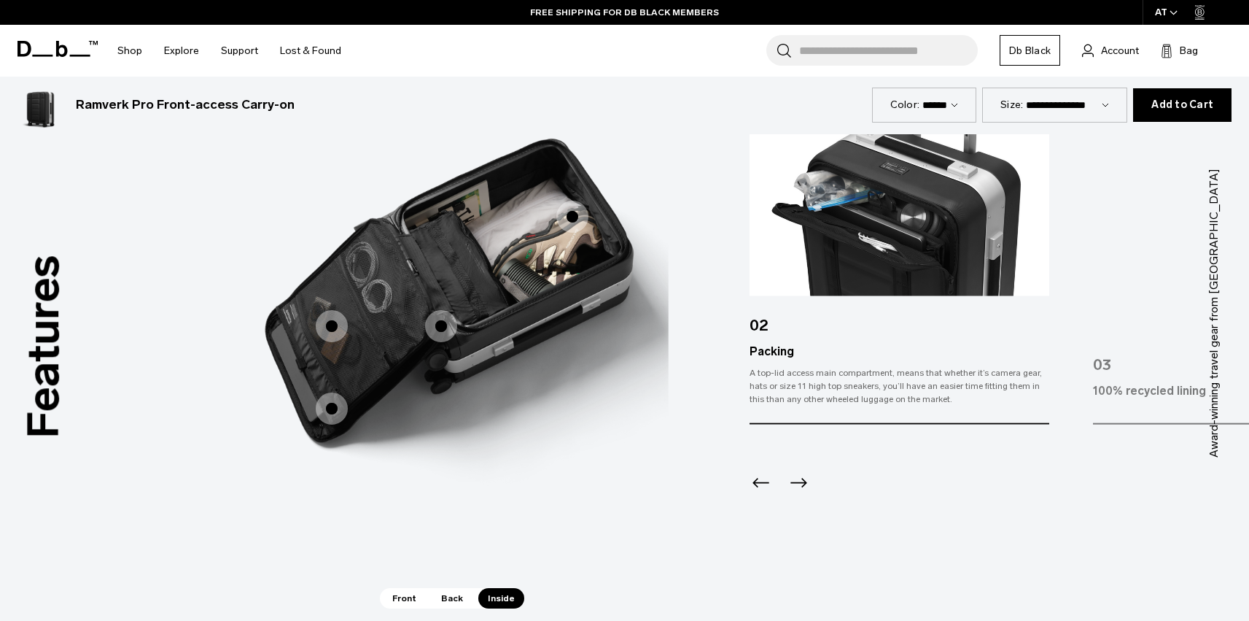
click at [794, 480] on icon "Next slide" at bounding box center [798, 482] width 23 height 23
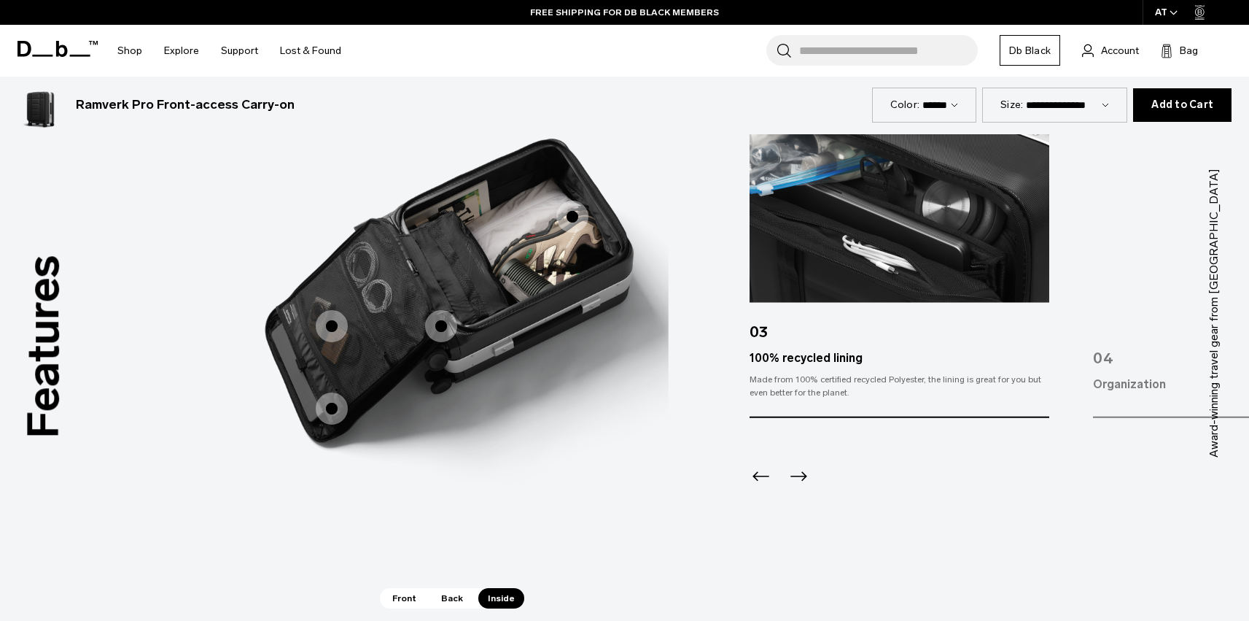
click at [794, 480] on icon "Next slide" at bounding box center [798, 475] width 23 height 23
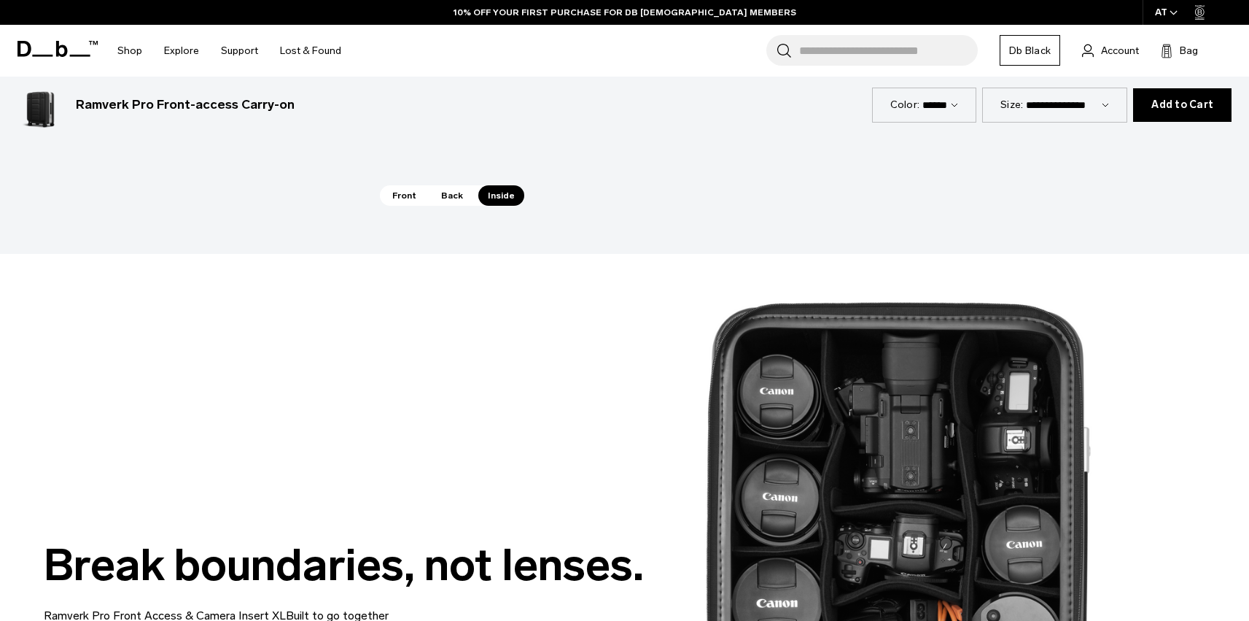
scroll to position [0, 0]
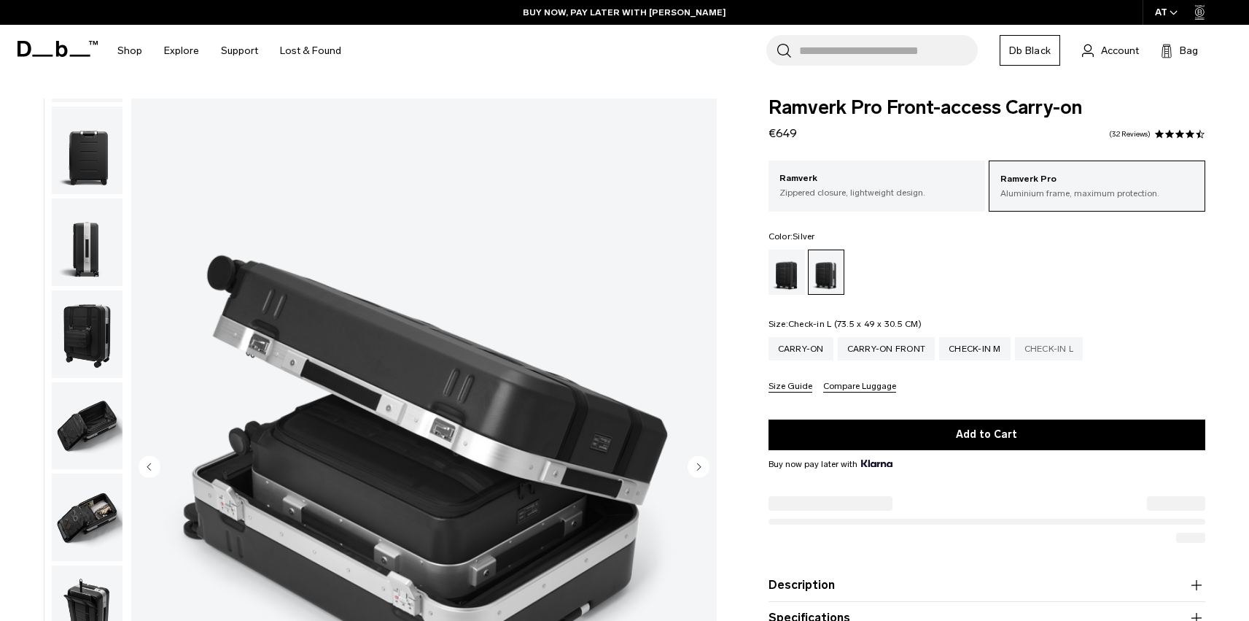
click at [1065, 346] on div "Check-in L" at bounding box center [1049, 348] width 69 height 23
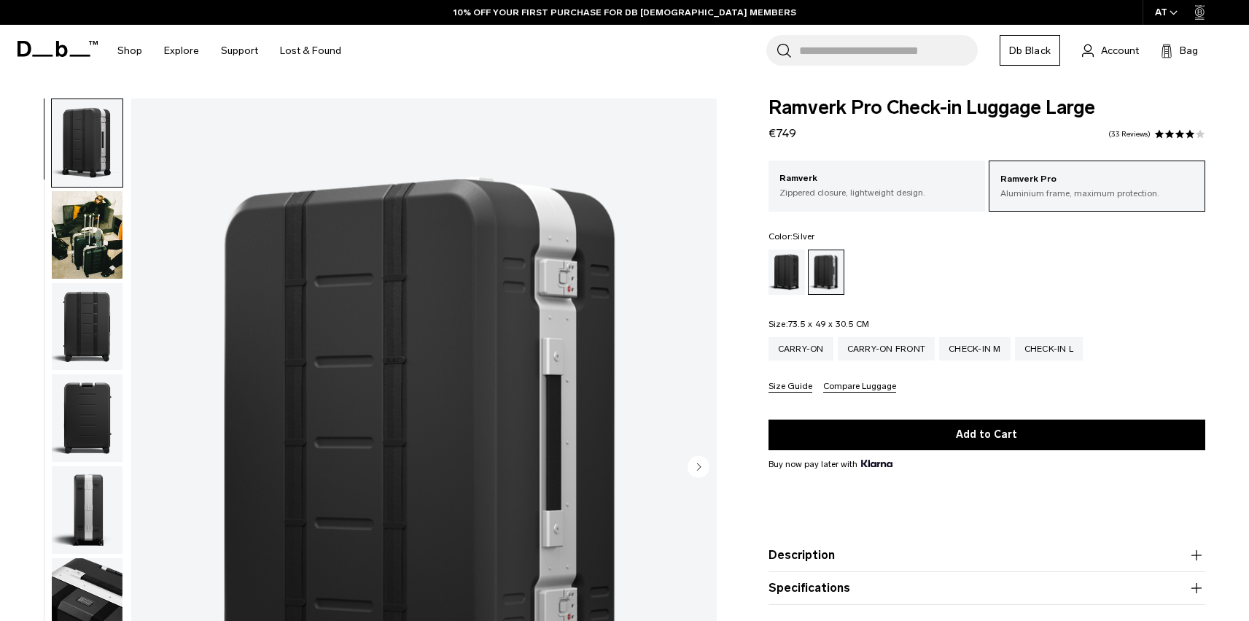
click at [92, 228] on img "button" at bounding box center [87, 235] width 71 height 88
